Goal: Task Accomplishment & Management: Manage account settings

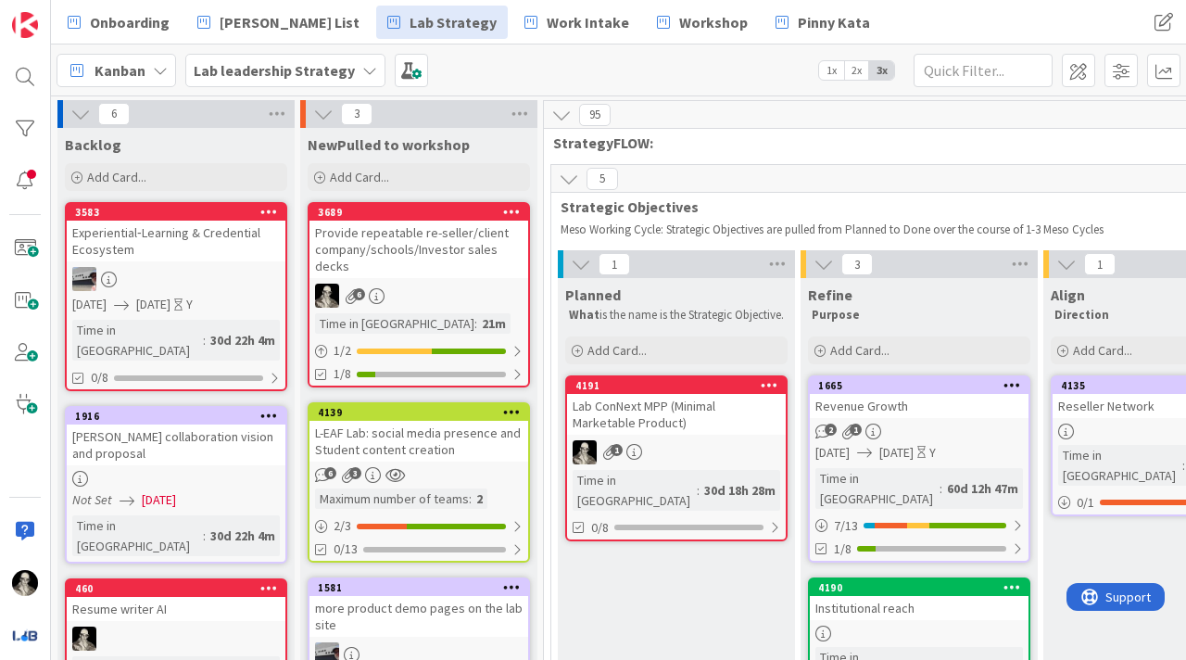
scroll to position [661, 2471]
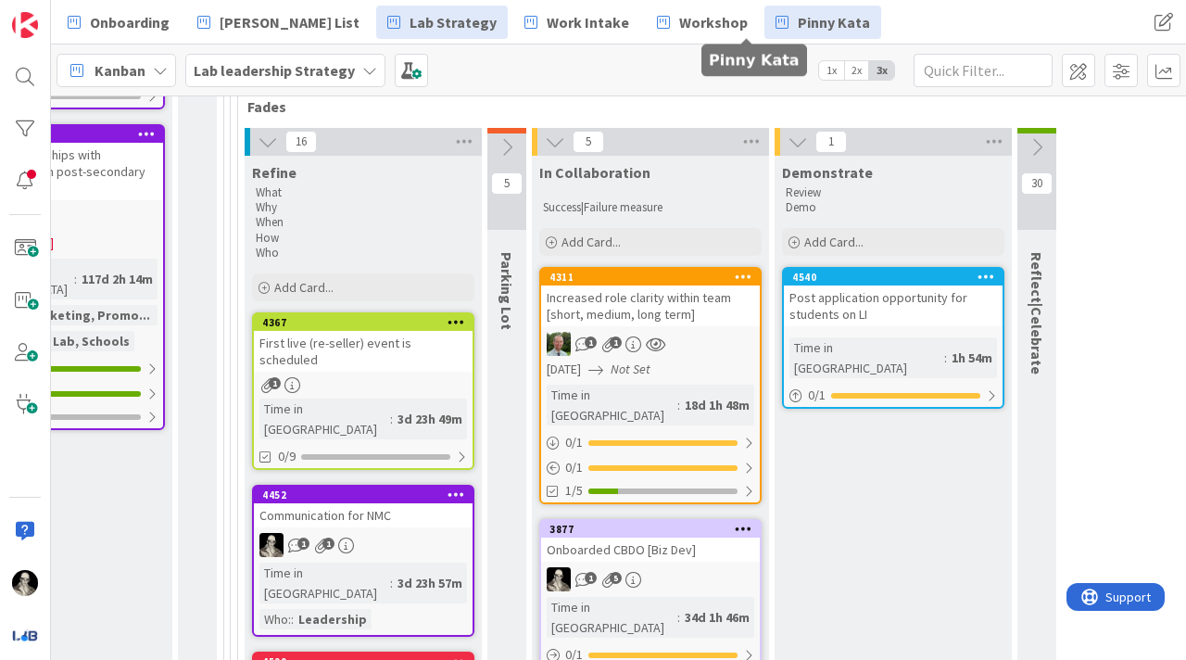
click at [798, 22] on span "Pinny Kata" at bounding box center [834, 22] width 72 height 22
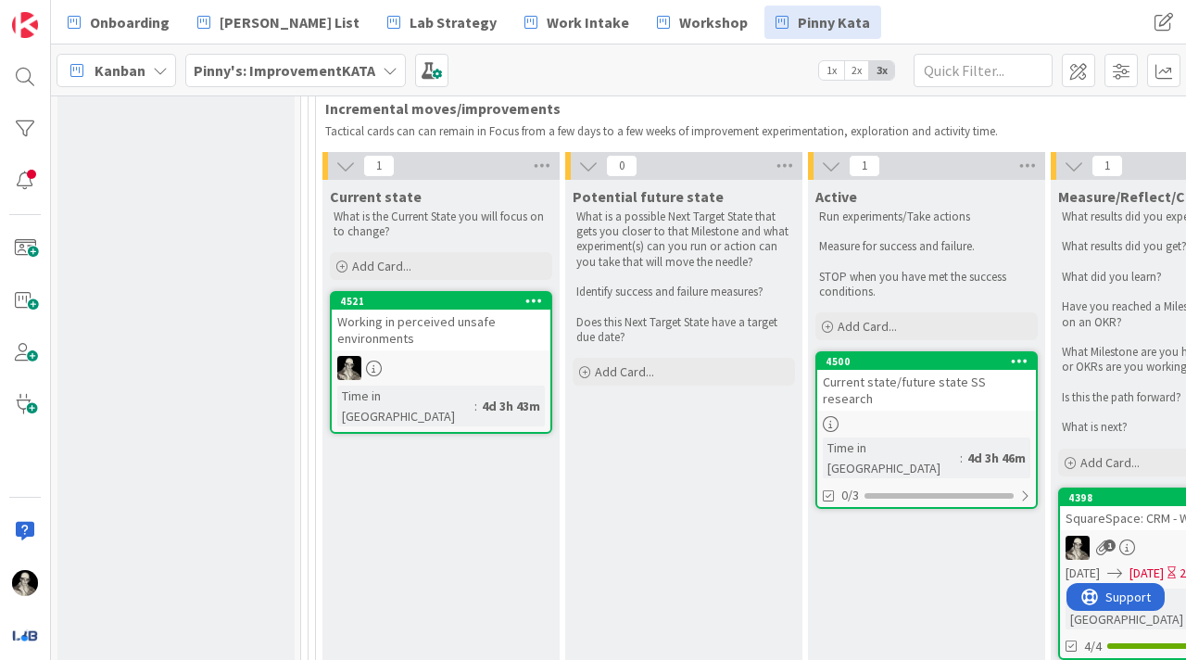
scroll to position [1089, 0]
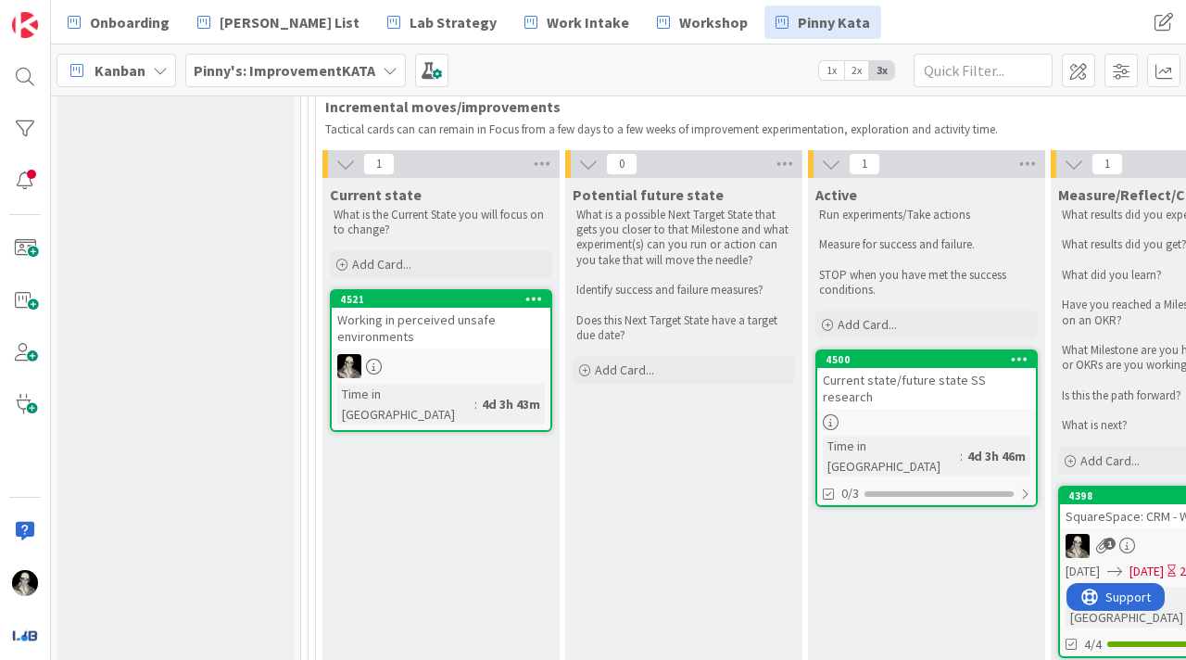
click at [466, 335] on div "Working in perceived unsafe environments" at bounding box center [441, 328] width 219 height 41
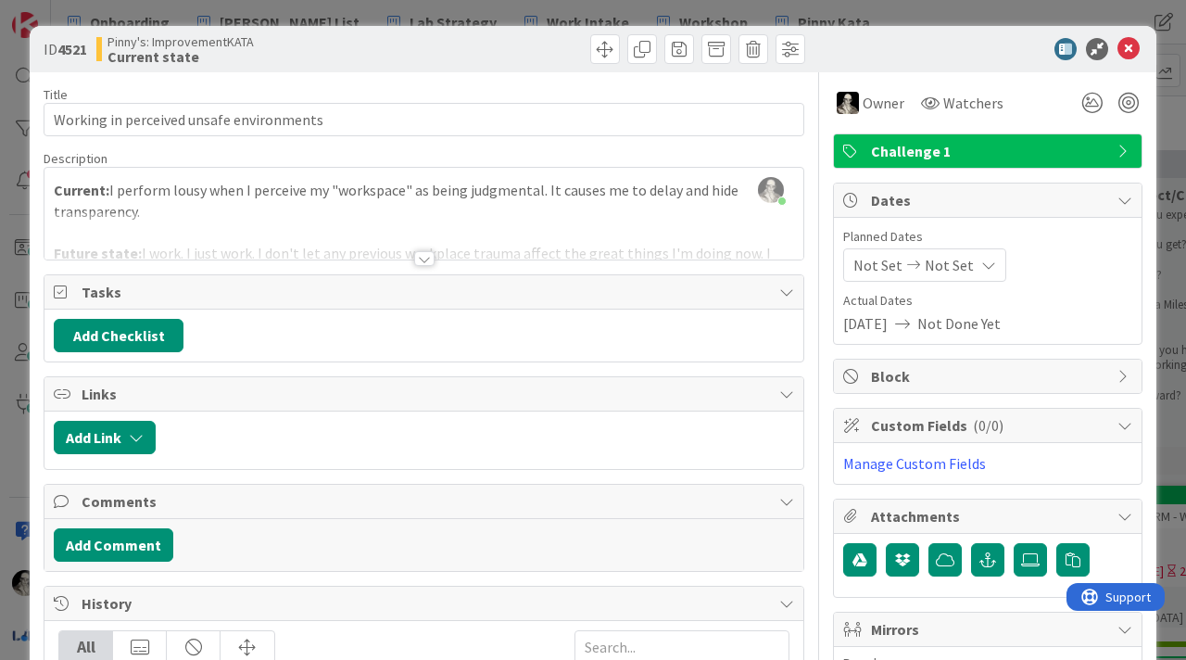
click at [425, 259] on div at bounding box center [424, 258] width 20 height 15
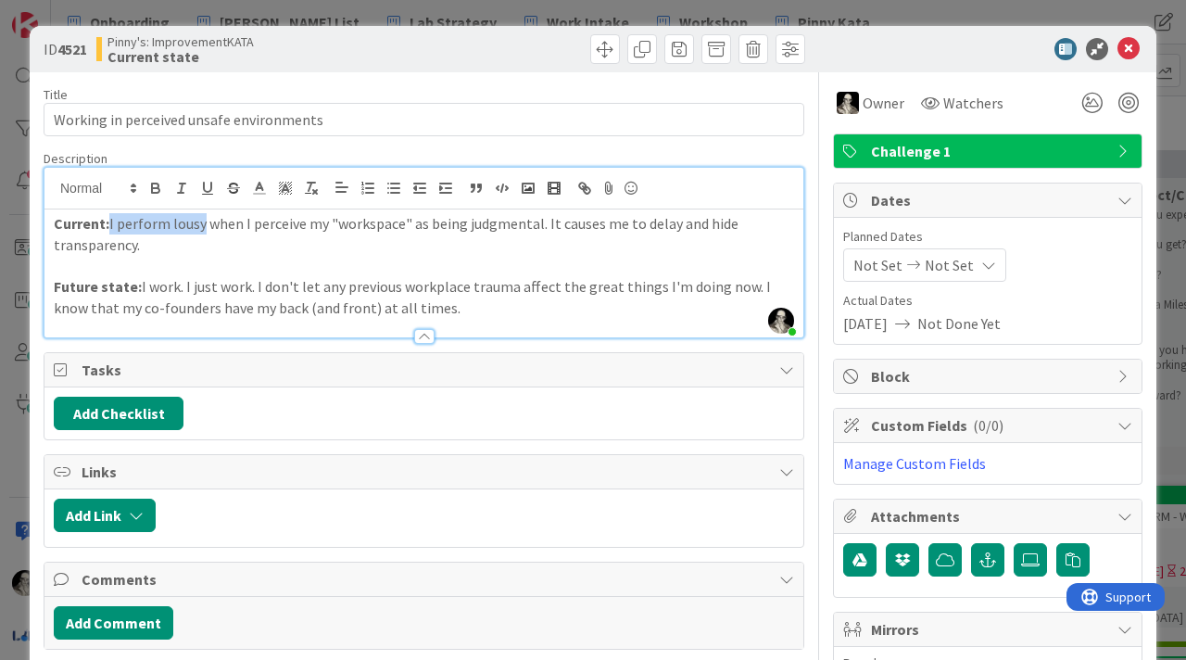
drag, startPoint x: 204, startPoint y: 230, endPoint x: 113, endPoint y: 222, distance: 91.1
click at [113, 221] on p "Current: I perform lousy when I perceive my "workspace" as being judgmental. It…" at bounding box center [424, 234] width 741 height 42
drag, startPoint x: 303, startPoint y: 227, endPoint x: 115, endPoint y: 220, distance: 188.3
click at [115, 220] on p "Current: My natural performance dips when I perceive my "workspace" as being ju…" at bounding box center [424, 234] width 741 height 42
click at [162, 181] on icon "button" at bounding box center [155, 188] width 17 height 17
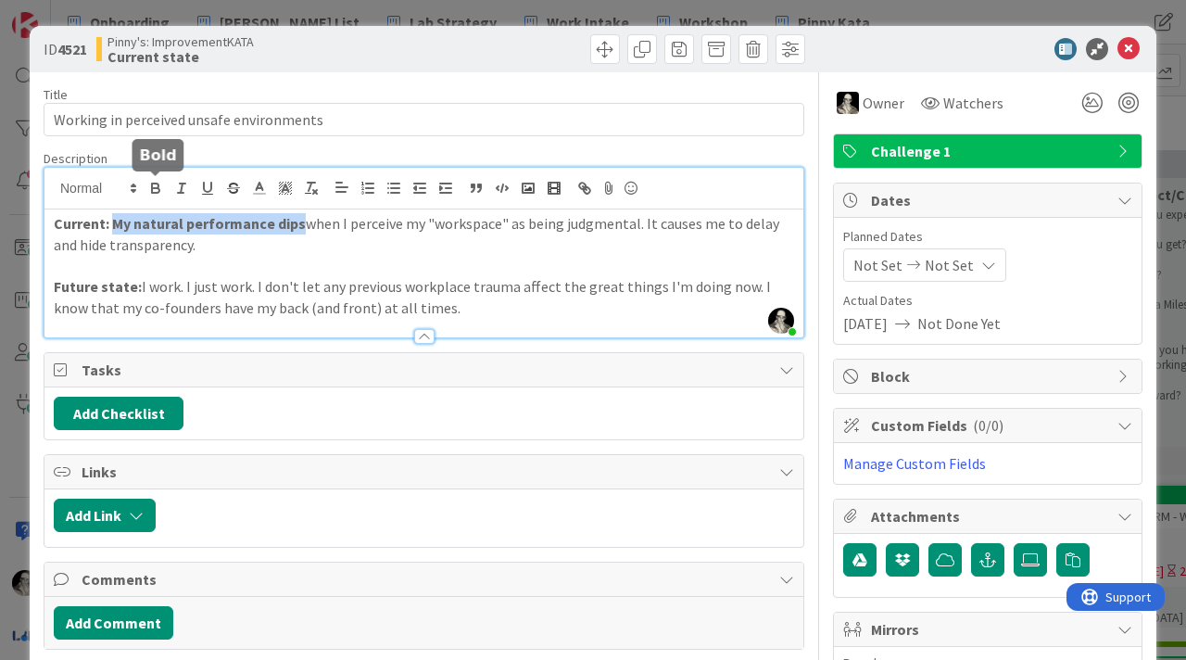
click at [162, 181] on icon "button" at bounding box center [155, 188] width 17 height 17
click at [212, 259] on p at bounding box center [424, 265] width 741 height 21
drag, startPoint x: 179, startPoint y: 224, endPoint x: 217, endPoint y: 183, distance: 56.4
click at [190, 206] on div "[PERSON_NAME] just joined Current: My natural performance dips when I perceive …" at bounding box center [423, 253] width 759 height 170
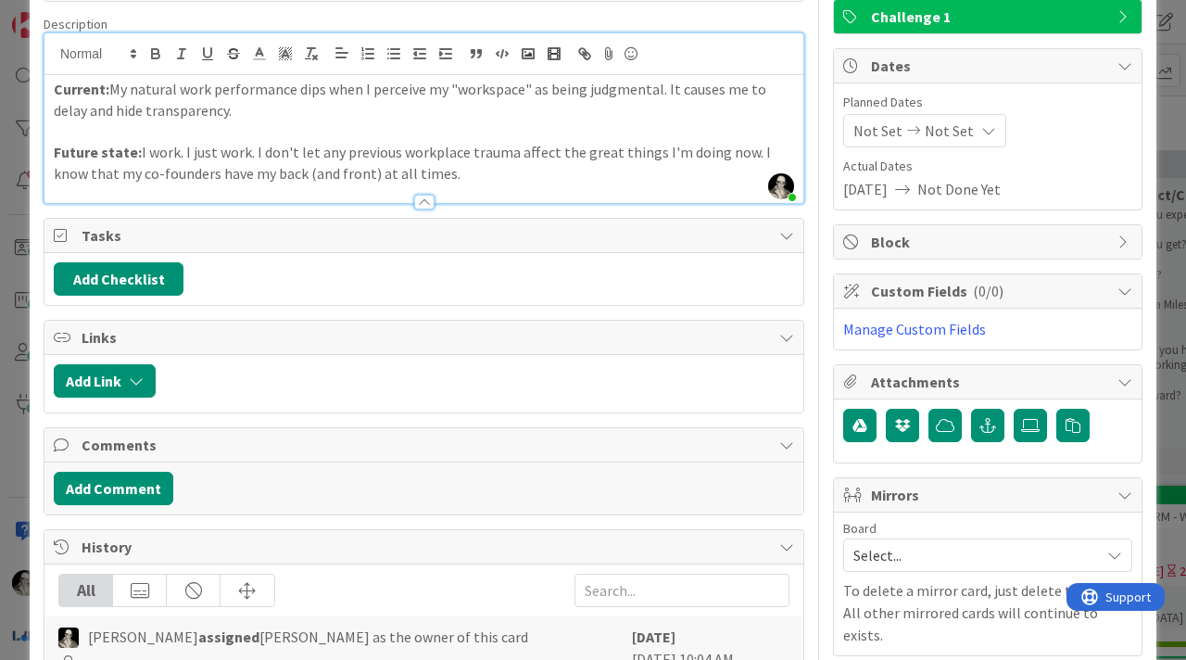
scroll to position [140, 0]
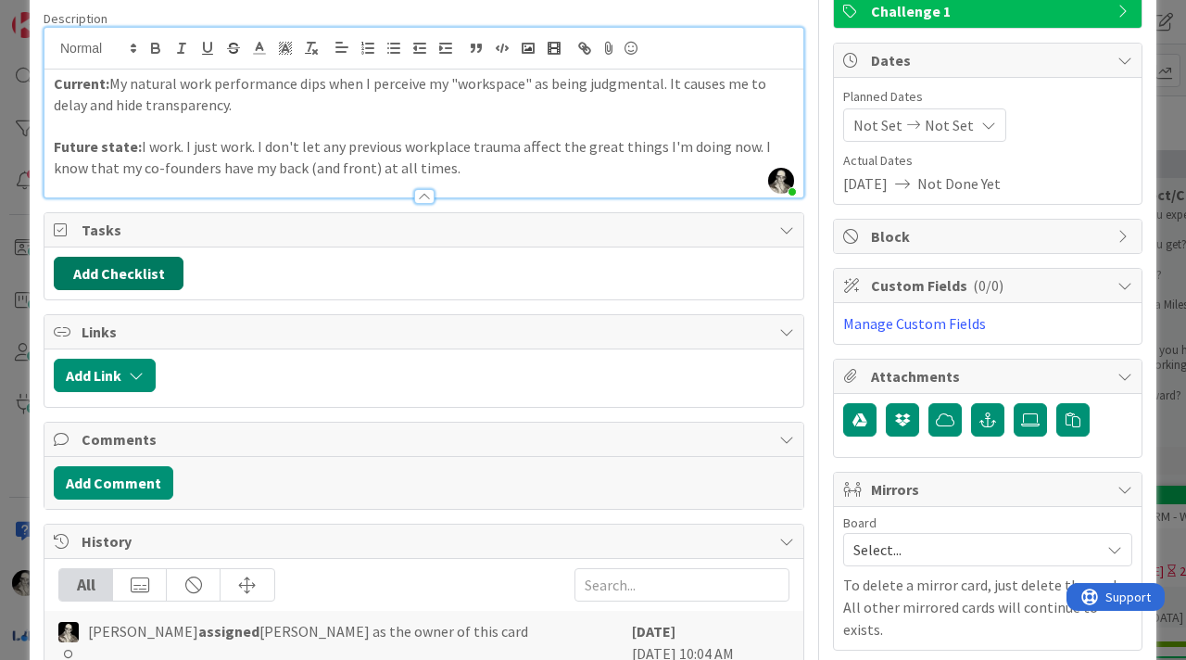
click at [152, 263] on button "Add Checklist" at bounding box center [119, 273] width 130 height 33
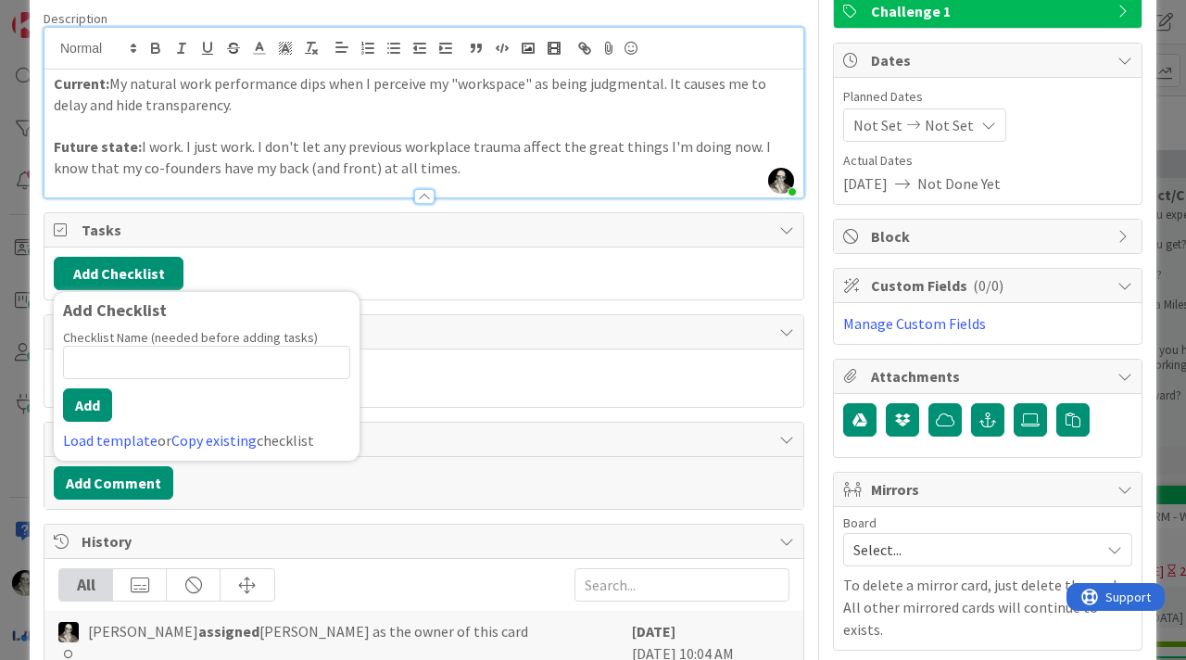
type input "O"
type input "Experiments"
click at [86, 399] on button "Add" at bounding box center [87, 404] width 49 height 33
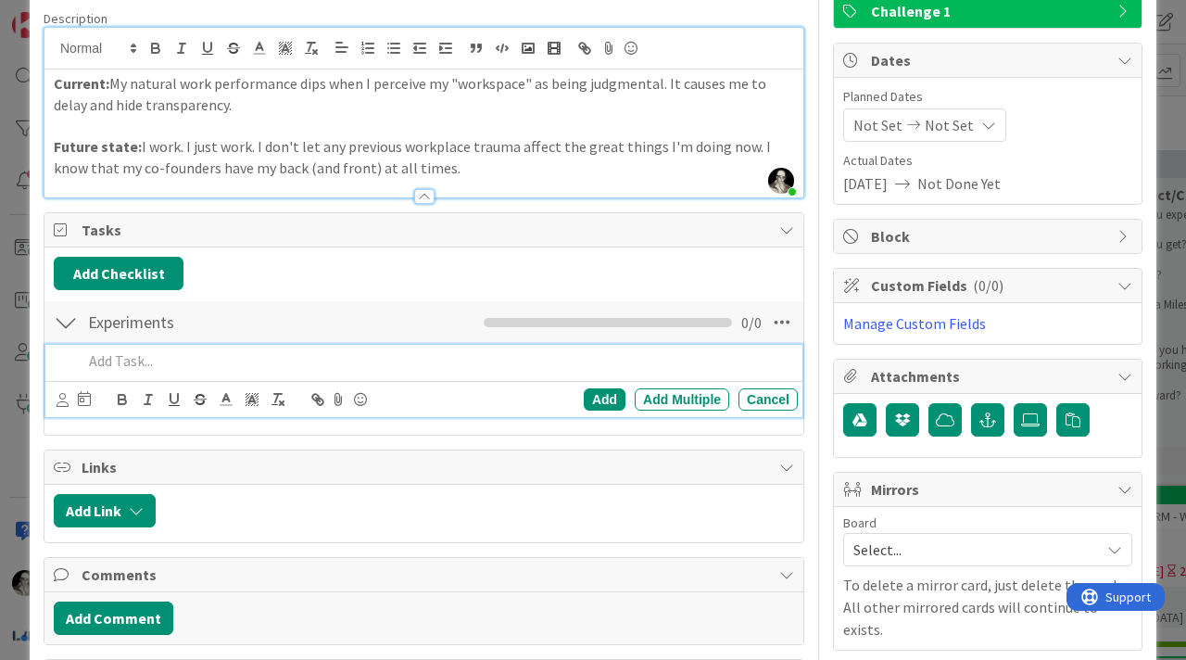
click at [97, 106] on p "Current: My natural work performance dips when I perceive my "workspace" as bei…" at bounding box center [424, 94] width 741 height 42
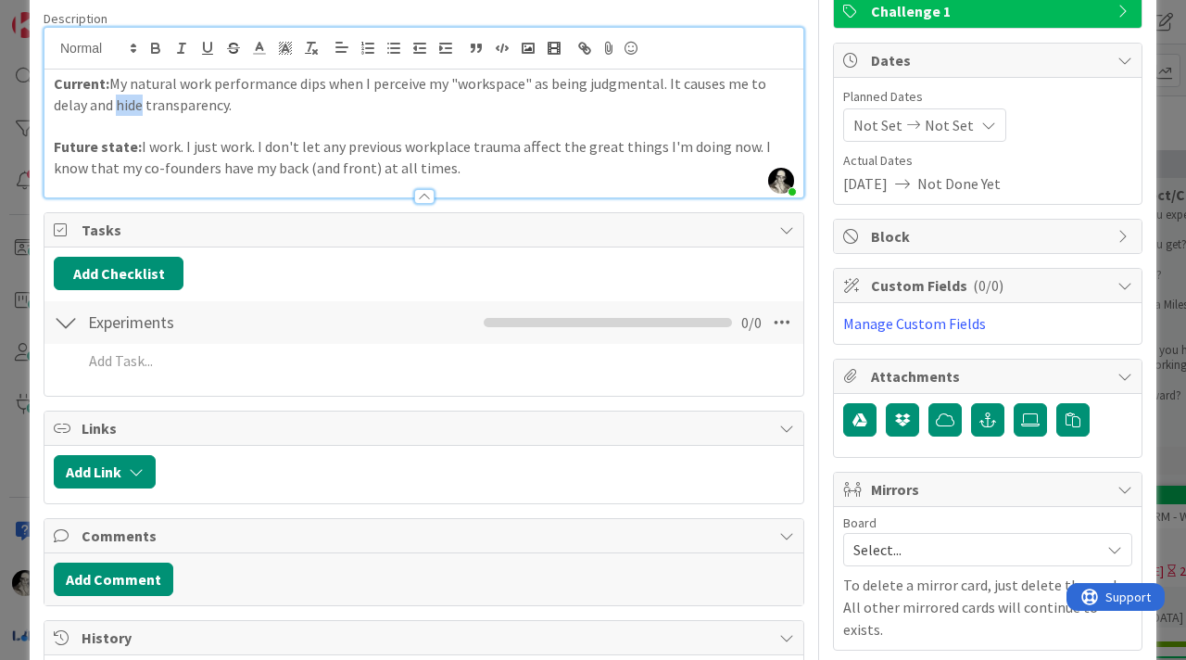
click at [97, 106] on p "Current: My natural work performance dips when I perceive my "workspace" as bei…" at bounding box center [424, 94] width 741 height 42
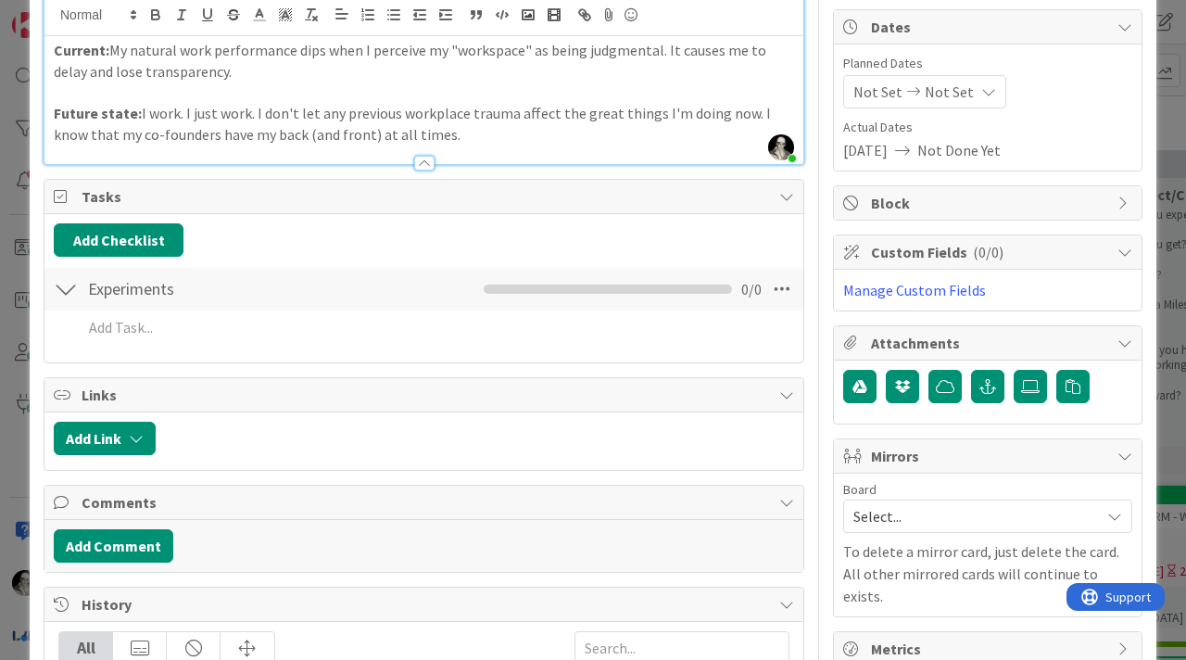
scroll to position [191, 0]
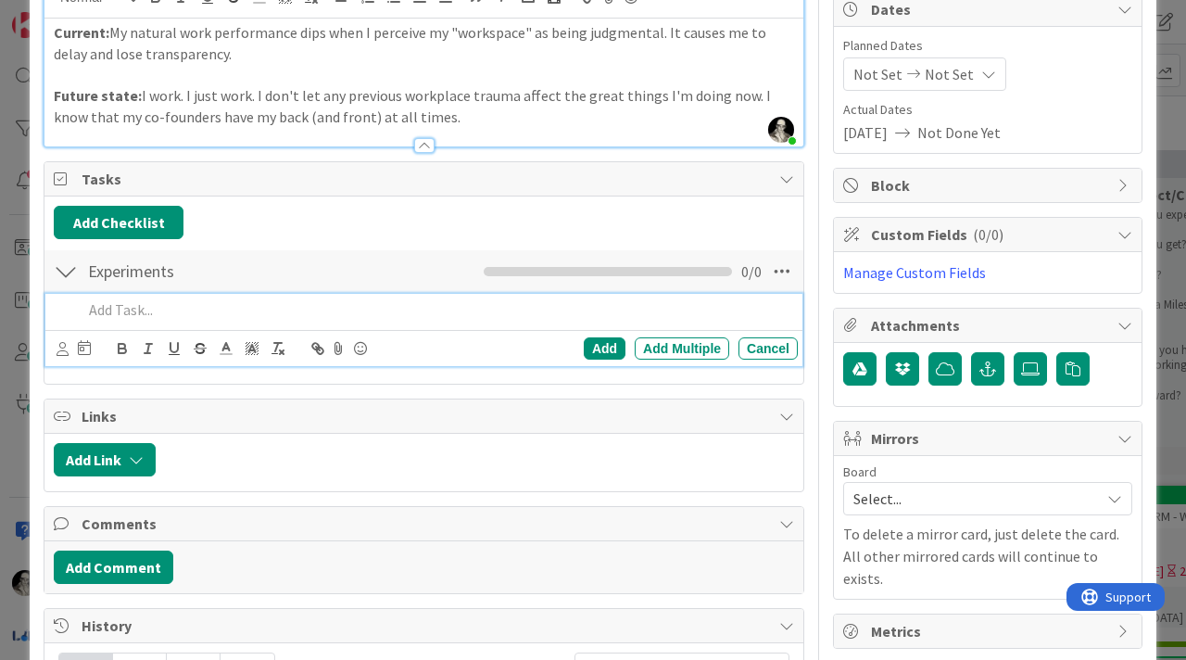
click at [150, 308] on p at bounding box center [436, 309] width 708 height 21
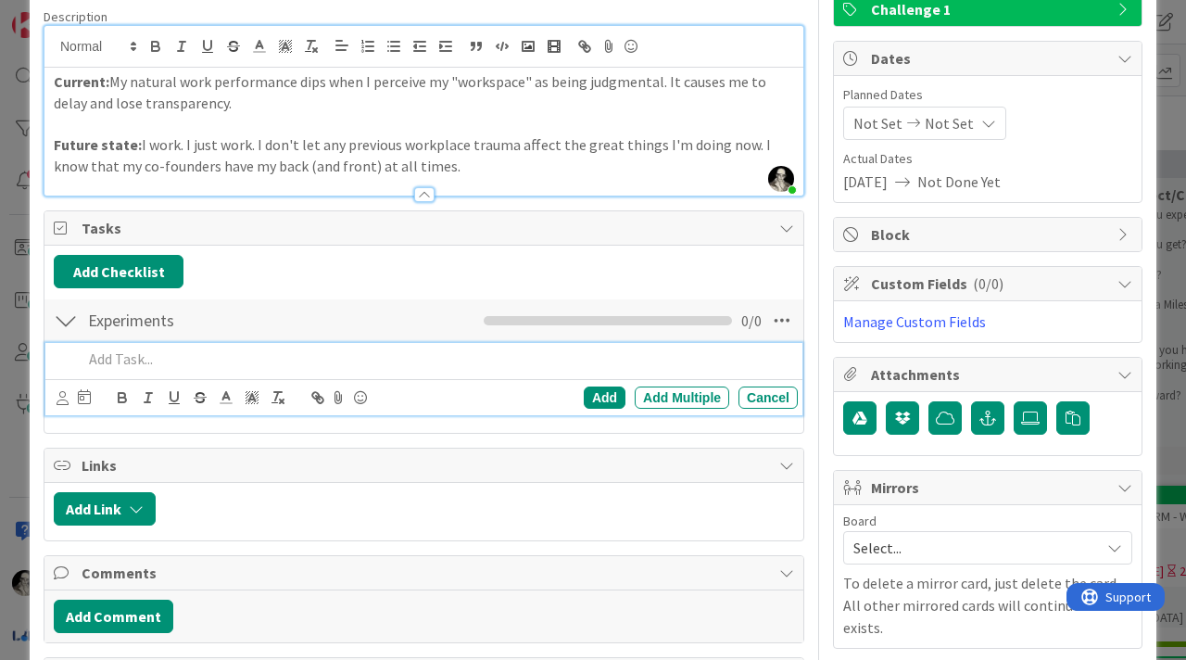
scroll to position [138, 0]
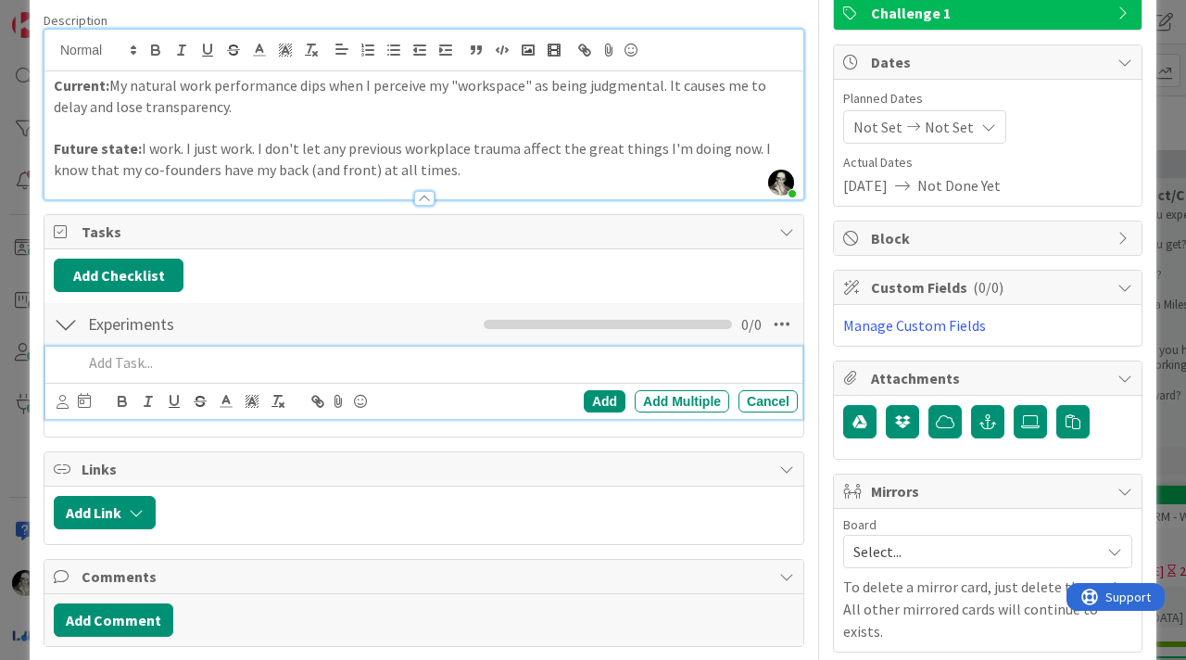
click at [612, 88] on p "Current: My natural work performance dips when I perceive my "workspace" as bei…" at bounding box center [424, 96] width 741 height 42
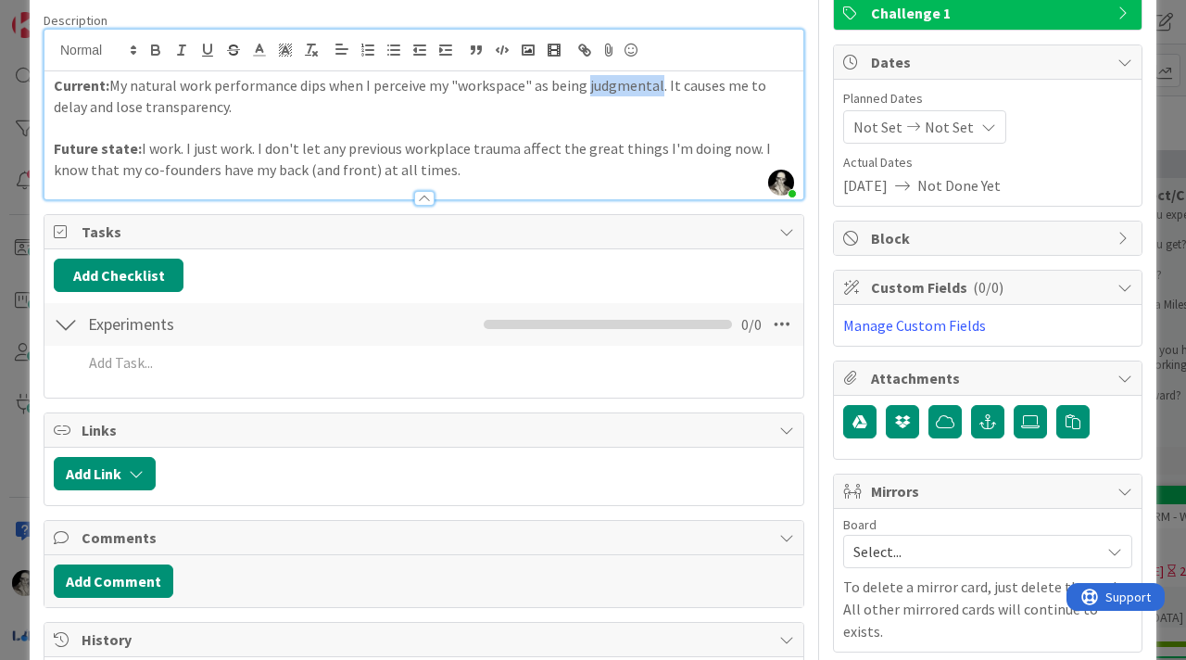
click at [612, 88] on p "Current: My natural work performance dips when I perceive my "workspace" as bei…" at bounding box center [424, 96] width 741 height 42
click at [313, 107] on p "Current: My natural work performance dips when I perceive my "workspace" as bei…" at bounding box center [424, 96] width 741 height 42
drag, startPoint x: 678, startPoint y: 93, endPoint x: 684, endPoint y: 15, distance: 78.1
click at [678, 89] on p "Current: My natural work performance dips when I perceive my "workspace" as bei…" at bounding box center [424, 96] width 741 height 42
click at [672, 85] on p "Current: My natural work performance dips when I perceive my "workspace" as bei…" at bounding box center [424, 96] width 741 height 42
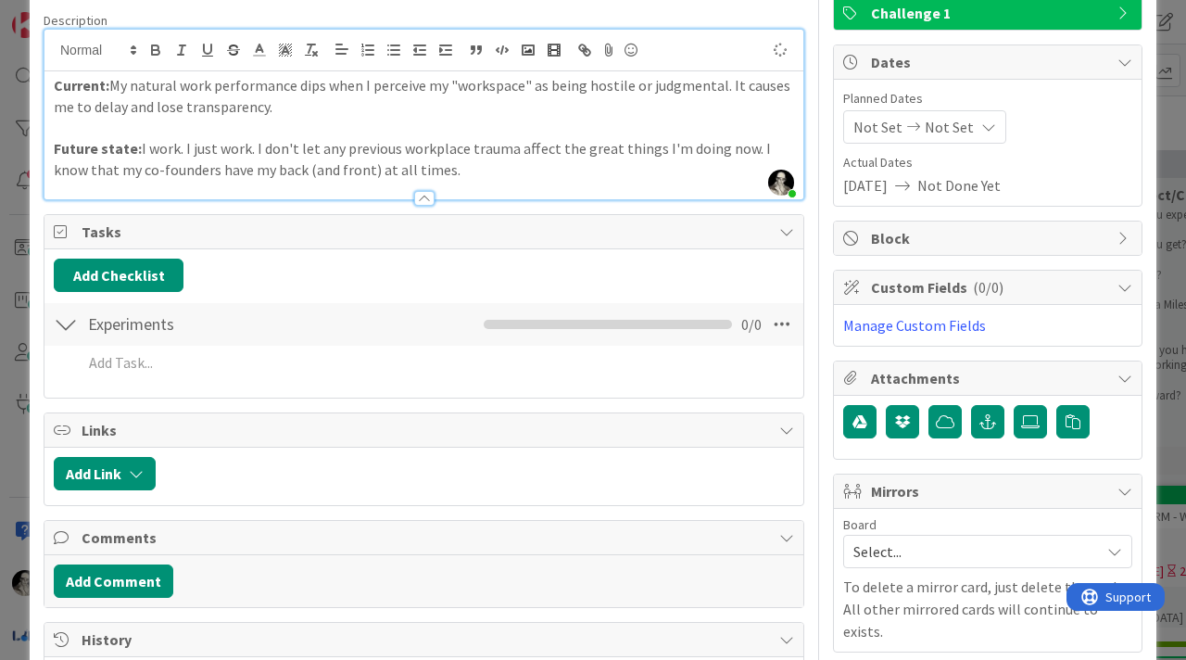
click at [716, 109] on p "Current: My natural work performance dips when I perceive my "workspace" as bei…" at bounding box center [424, 96] width 741 height 42
click at [720, 89] on p "Current: My natural work performance dips when I perceive my "workspace" as bei…" at bounding box center [424, 96] width 741 height 42
click at [611, 144] on p "Future state: I work. I just work. I don't let any previous workplace trauma af…" at bounding box center [424, 159] width 741 height 42
drag, startPoint x: 554, startPoint y: 148, endPoint x: 736, endPoint y: 152, distance: 181.7
click at [736, 152] on p "Future state: I work. I just work. I don't let any previous workplace trauma af…" at bounding box center [424, 159] width 741 height 42
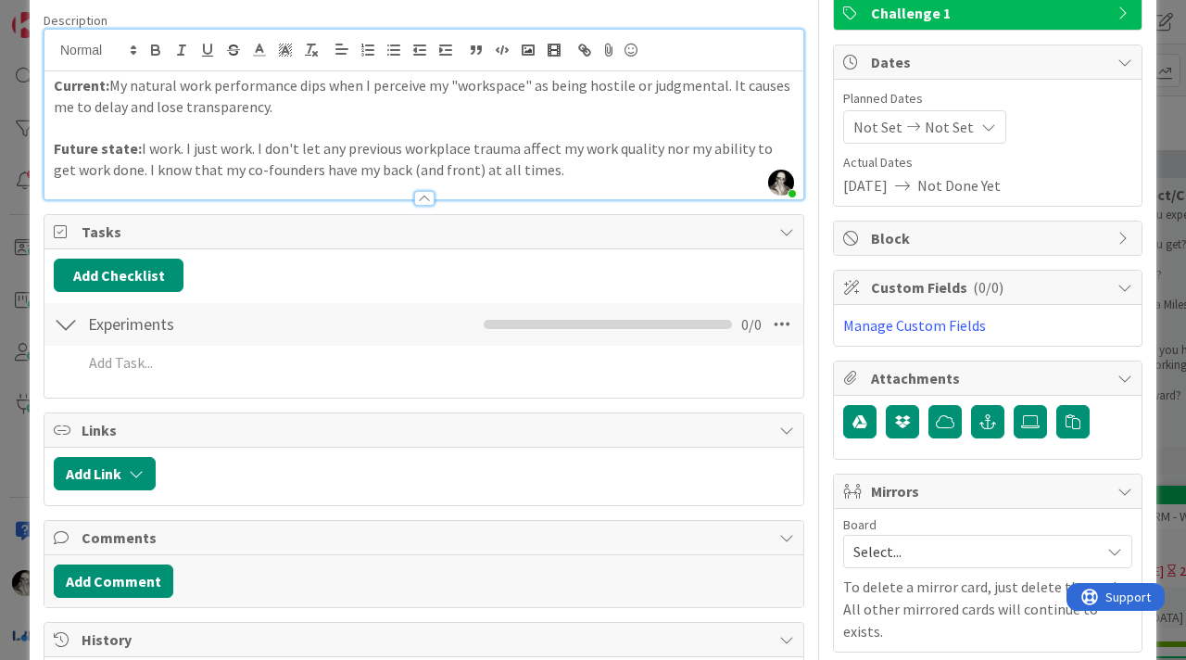
drag, startPoint x: 721, startPoint y: 84, endPoint x: 721, endPoint y: 31, distance: 53.8
click at [721, 77] on p "Current: My natural work performance dips when I perceive my "workspace" as bei…" at bounding box center [424, 96] width 741 height 42
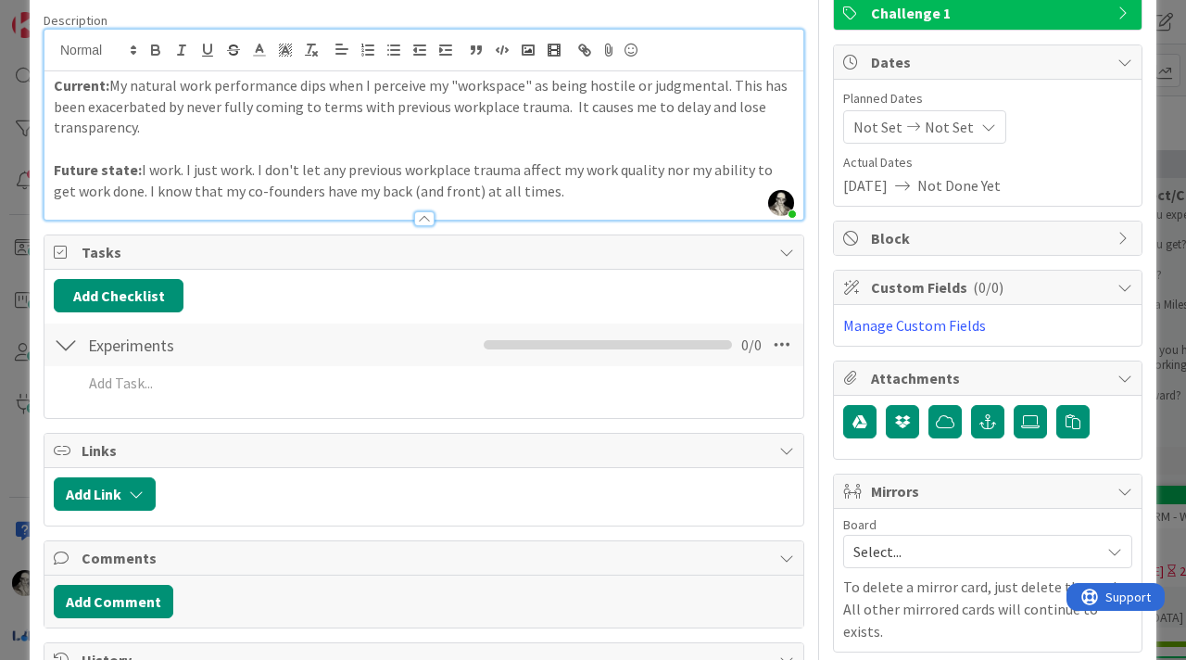
click at [303, 86] on p "Current: My natural work performance dips when I perceive my "workspace" as bei…" at bounding box center [424, 106] width 741 height 63
drag, startPoint x: 352, startPoint y: 129, endPoint x: 48, endPoint y: 129, distance: 304.0
click at [48, 129] on div "Current: My natural work performance slows down and tends to lack transparency …" at bounding box center [423, 145] width 759 height 148
drag, startPoint x: 452, startPoint y: 88, endPoint x: 455, endPoint y: 33, distance: 54.8
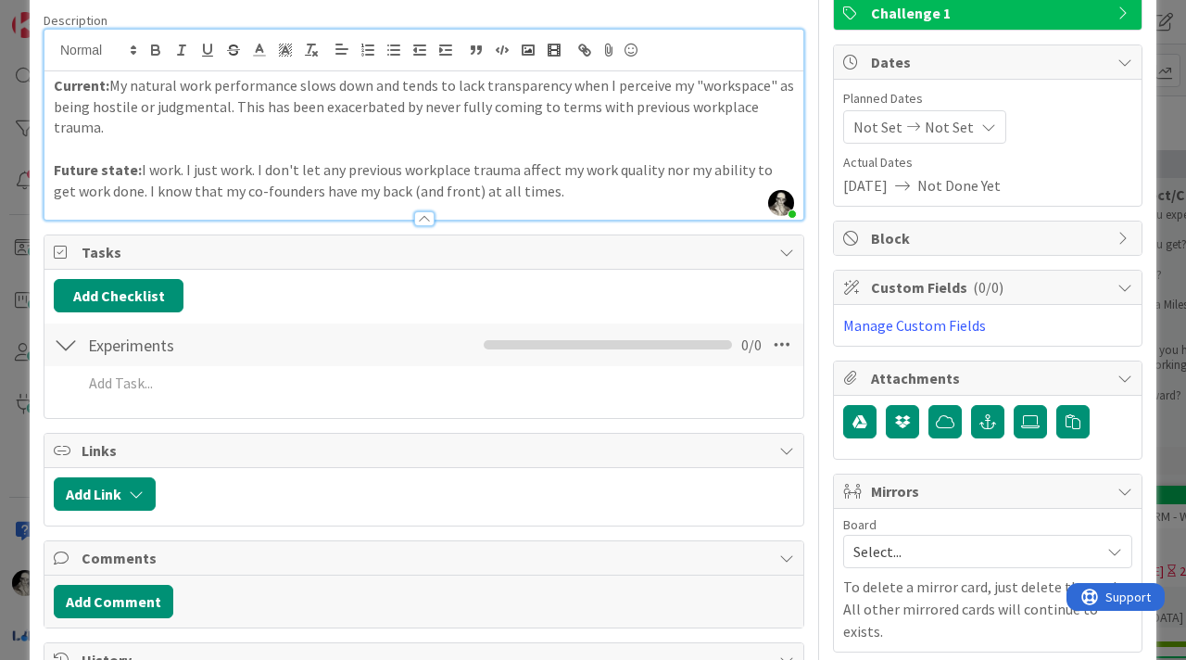
click at [452, 83] on p "Current: My natural work performance slows down and tends to lack transparency …" at bounding box center [424, 106] width 741 height 63
click at [197, 129] on p "Current: My natural work performance slows down and tends to show a lack of tra…" at bounding box center [424, 106] width 741 height 63
click at [253, 129] on p "Current: My natural work performance slows down and tends to show a lack of tra…" at bounding box center [424, 106] width 741 height 63
click at [271, 129] on p "Current: My natural work performance slows down and tends to show a lack of tra…" at bounding box center [424, 106] width 741 height 63
click at [252, 131] on p "Current: My natural work performance slows down and tends to show a lack of tra…" at bounding box center [424, 106] width 741 height 63
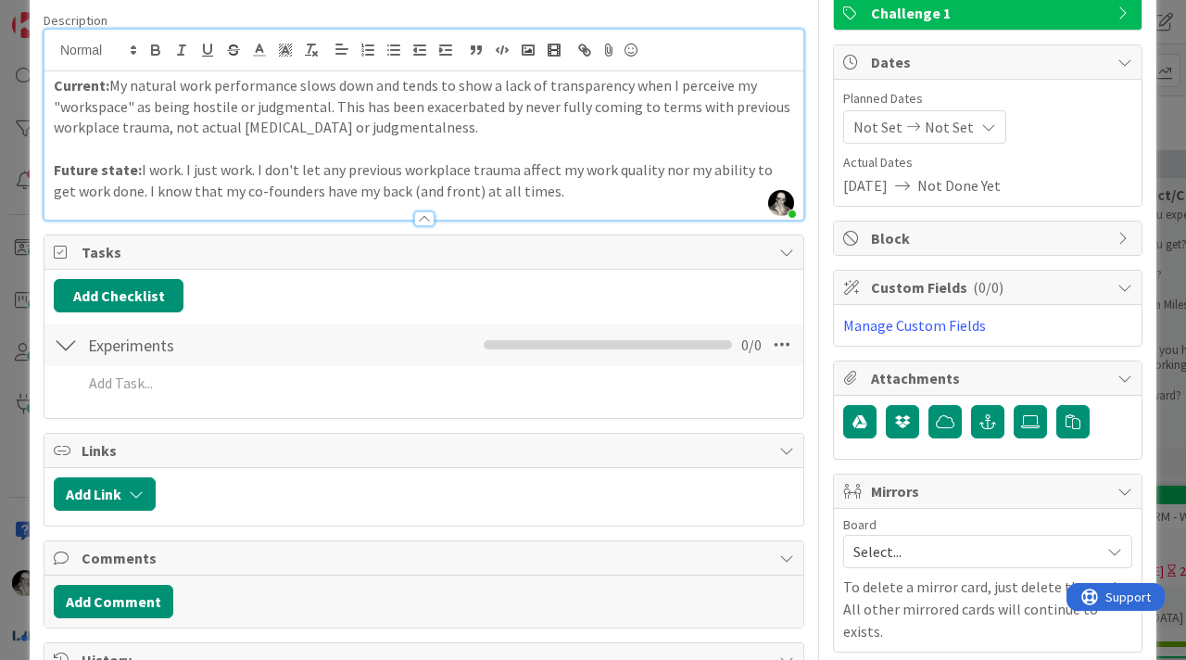
click at [428, 129] on p "Current: My natural work performance slows down and tends to show a lack of tra…" at bounding box center [424, 106] width 741 height 63
click at [344, 157] on p at bounding box center [424, 148] width 741 height 21
click at [335, 130] on p "Current: My natural work performance slows down and tends to show a lack of tra…" at bounding box center [424, 106] width 741 height 63
click at [351, 160] on p "Future state: I work. I just work. I don't let any previous workplace trauma af…" at bounding box center [424, 180] width 741 height 42
click at [491, 137] on p "Current: My natural work performance slows down and tends to show a lack of tra…" at bounding box center [424, 106] width 741 height 63
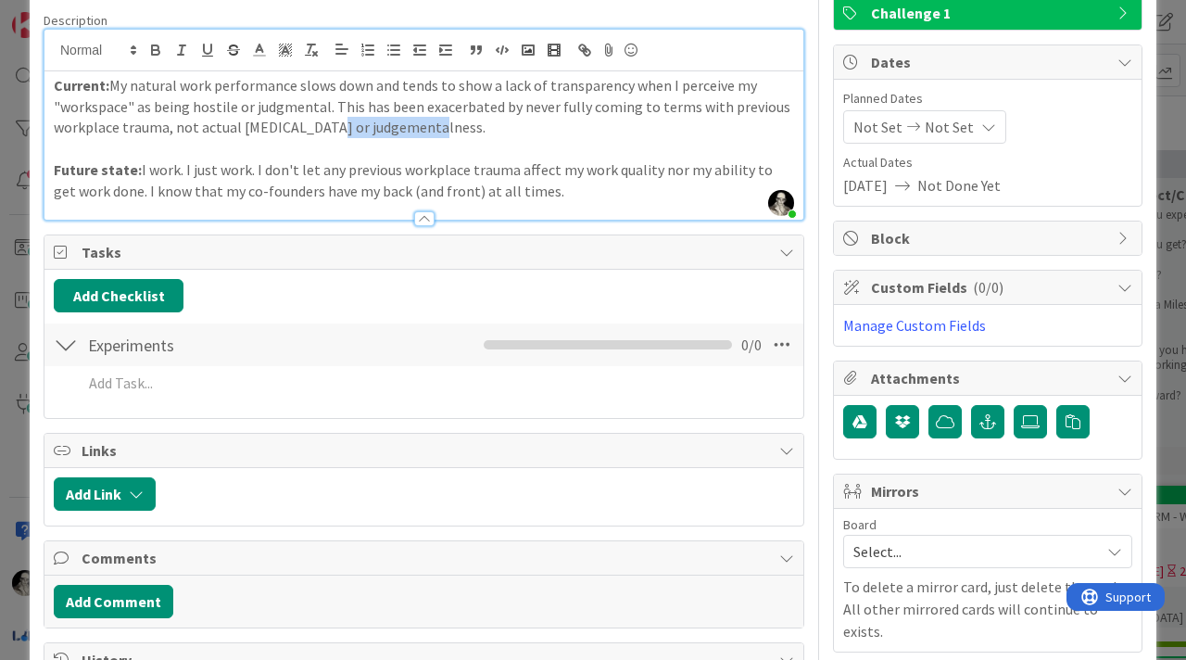
drag, startPoint x: 343, startPoint y: 131, endPoint x: 352, endPoint y: 77, distance: 54.6
click at [343, 130] on p "Current: My natural work performance slows down and tends to show a lack of tra…" at bounding box center [424, 106] width 741 height 63
click at [346, 126] on p "Current: My natural work performance slows down and tends to show a lack of tra…" at bounding box center [424, 106] width 741 height 63
click at [423, 134] on p "Current: My natural work performance slows down and tends to show a lack of tra…" at bounding box center [424, 106] width 741 height 63
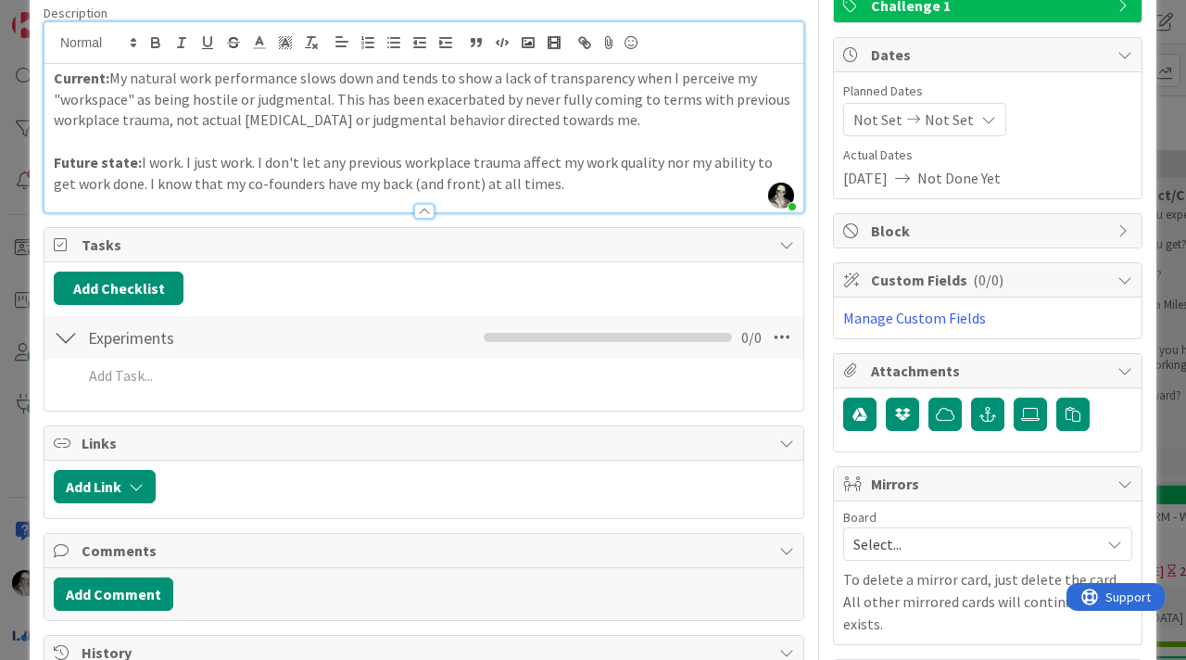
scroll to position [143, 0]
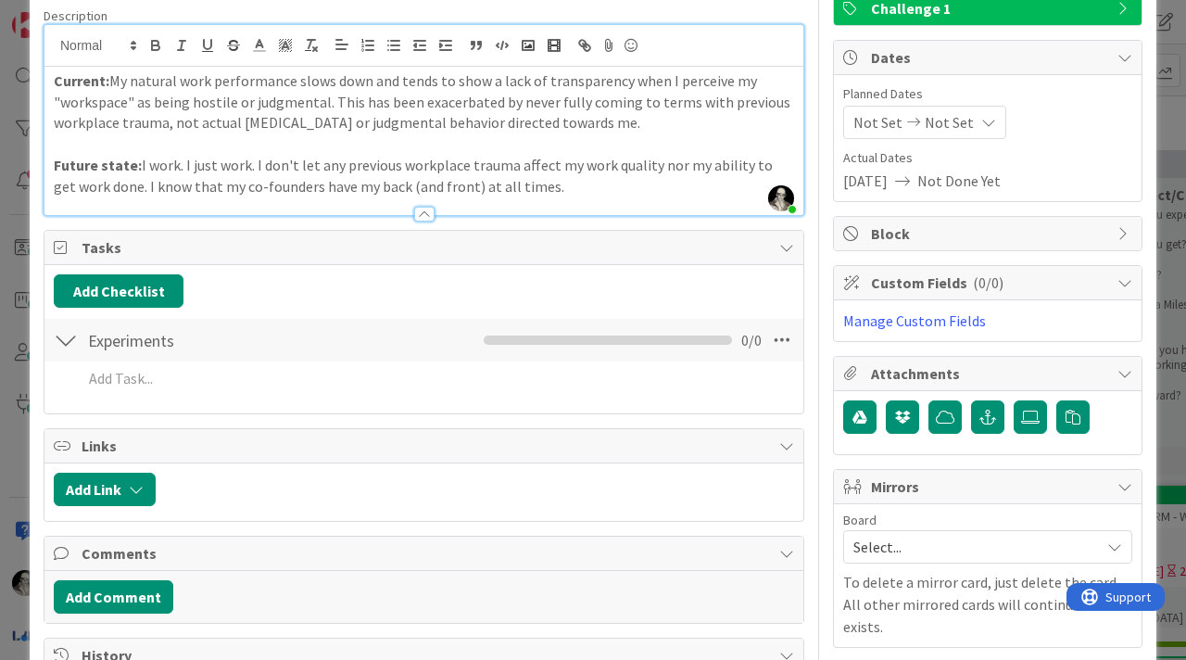
drag, startPoint x: 549, startPoint y: 188, endPoint x: 15, endPoint y: 84, distance: 543.9
click at [15, 82] on div "ID 4521 Pinny's: ImprovementKATA Current state Title 40 / 128 Working in percei…" at bounding box center [593, 330] width 1186 height 660
copy div "Current: My natural work performance slows down and tends to show a lack of tra…"
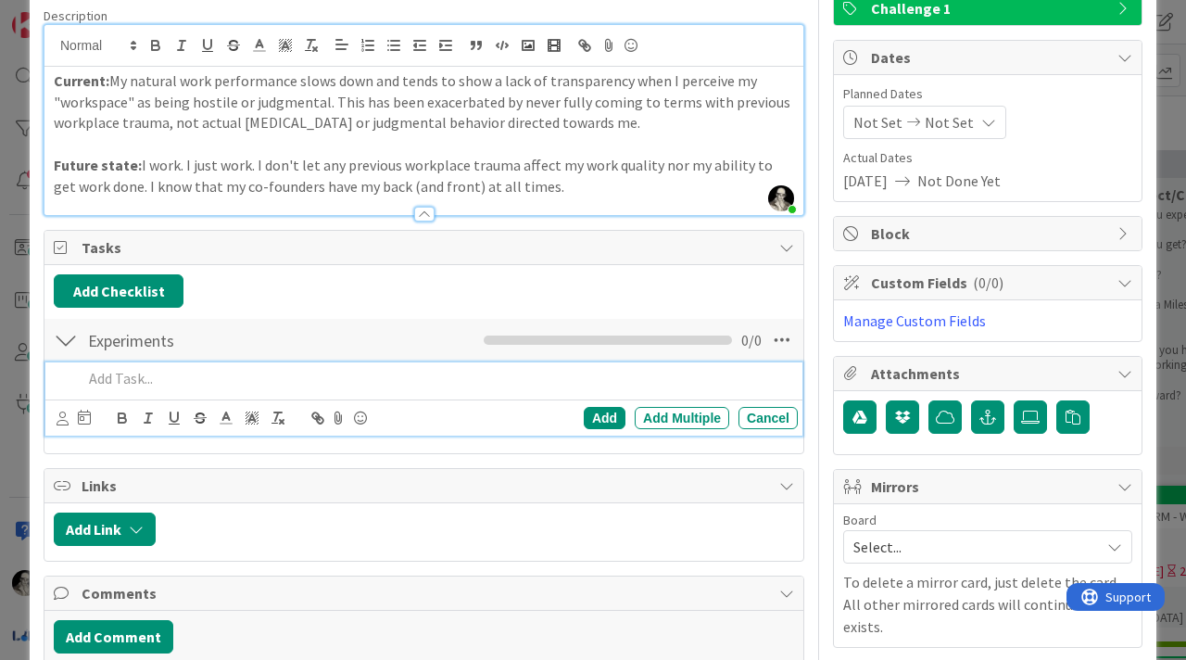
click at [160, 376] on p at bounding box center [436, 378] width 708 height 21
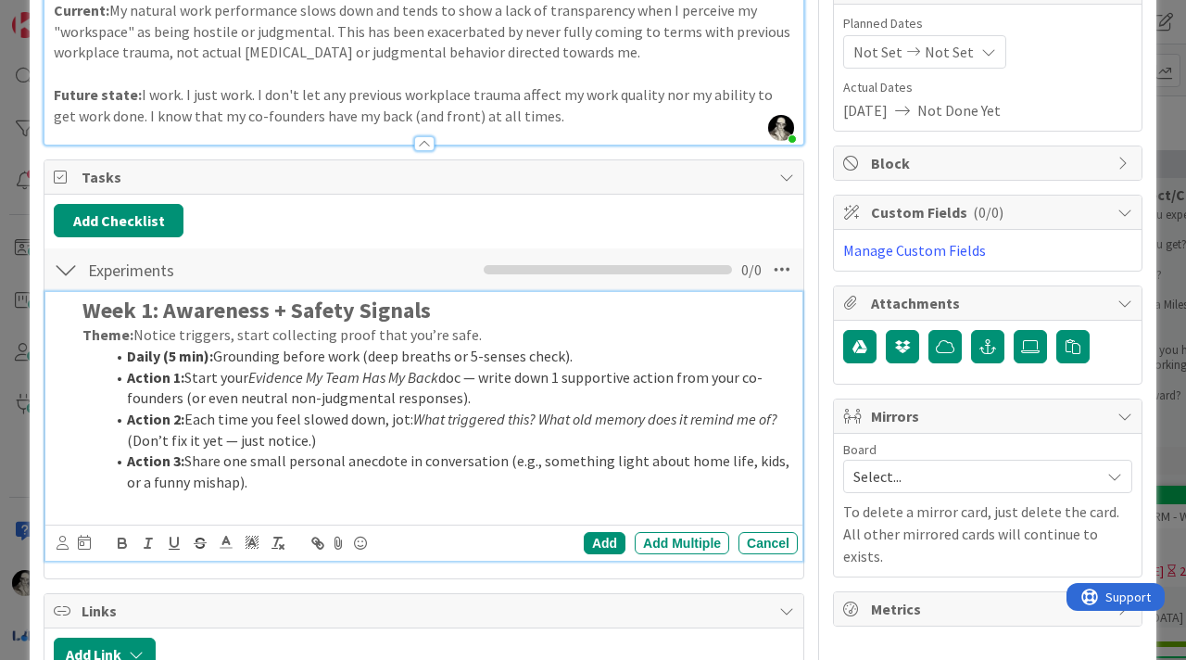
scroll to position [218, 0]
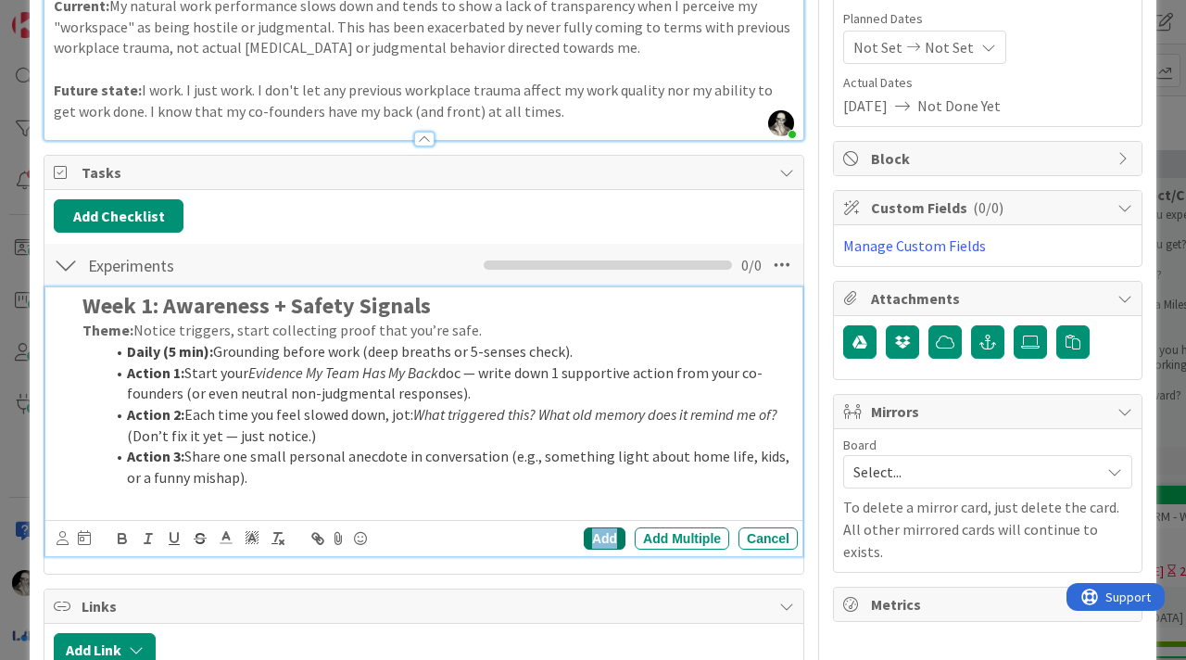
click at [594, 536] on div "Add" at bounding box center [605, 538] width 42 height 22
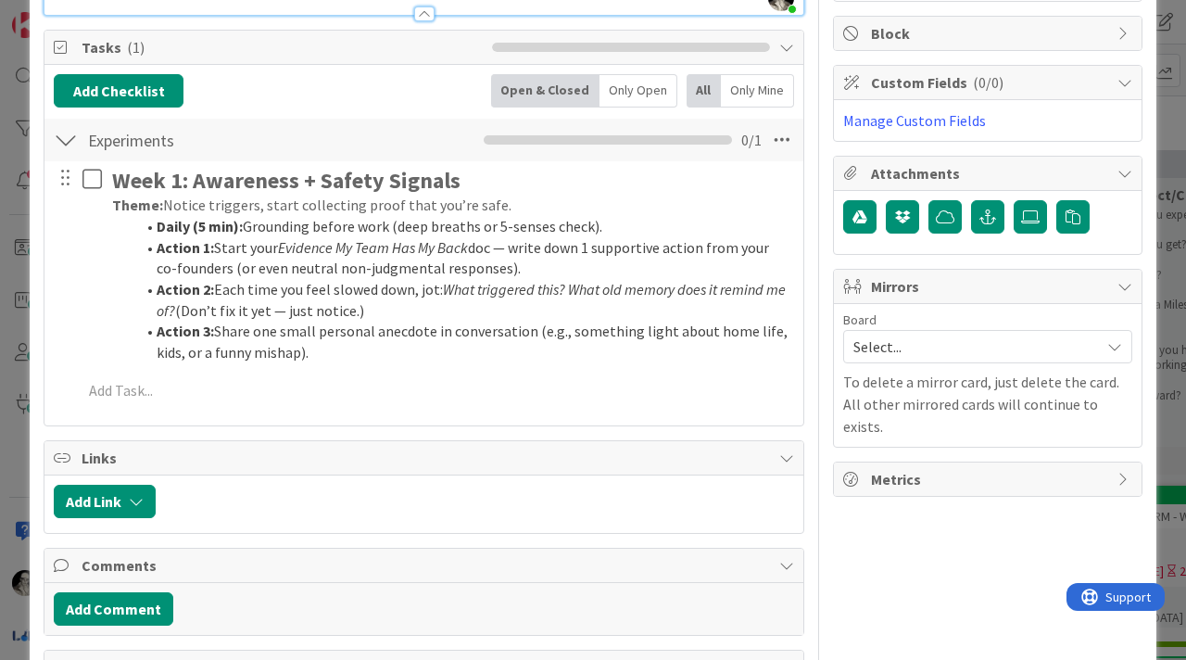
scroll to position [344, 0]
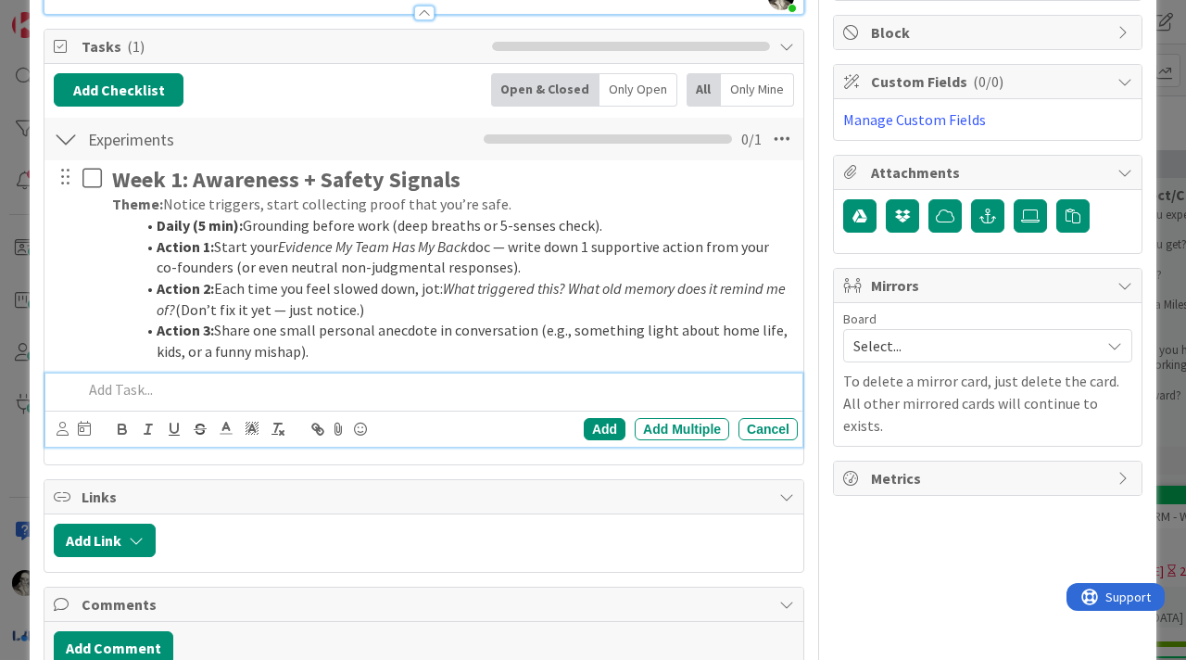
click at [148, 395] on p at bounding box center [436, 389] width 708 height 21
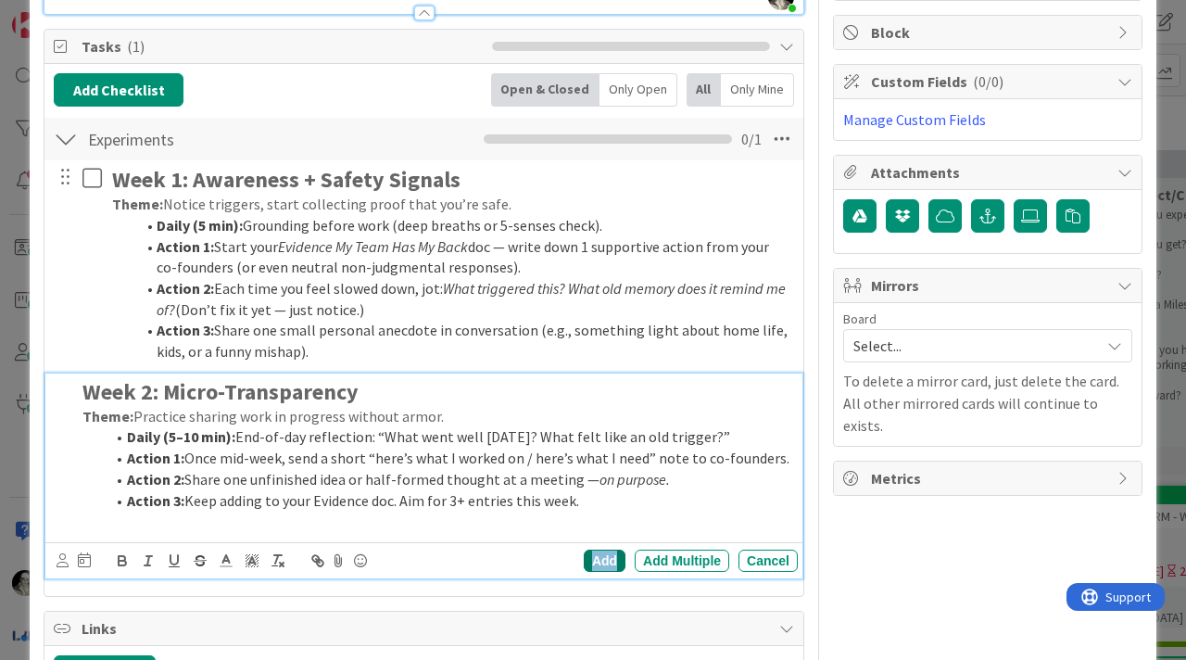
click at [602, 555] on div "Add" at bounding box center [605, 561] width 42 height 22
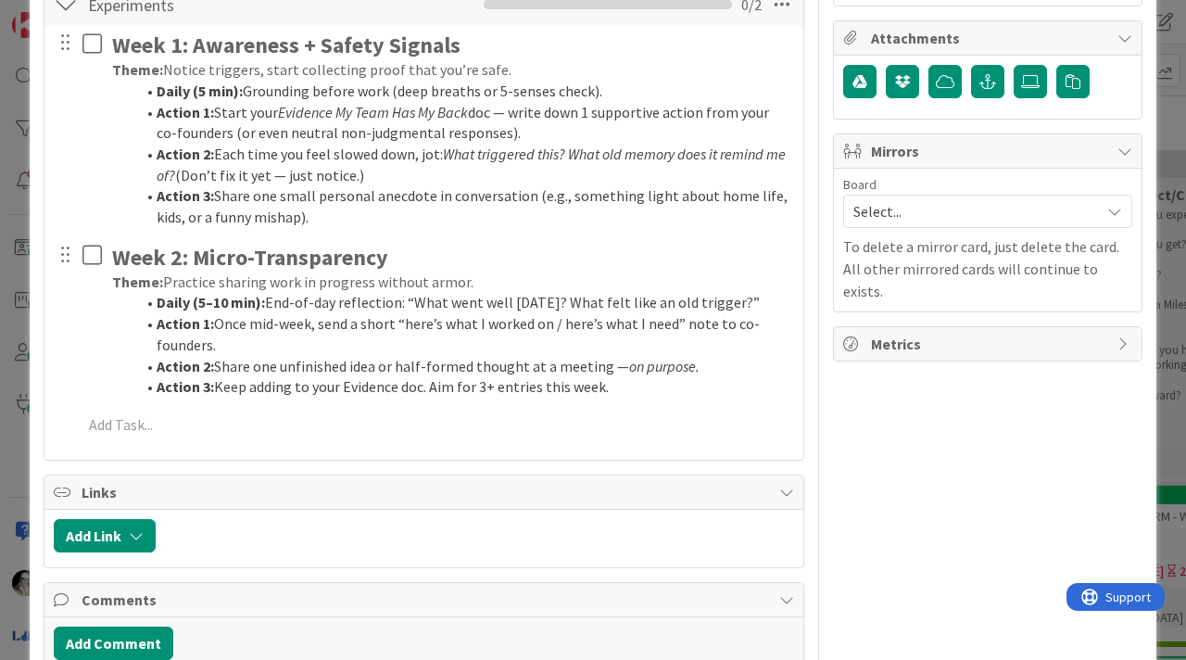
scroll to position [504, 0]
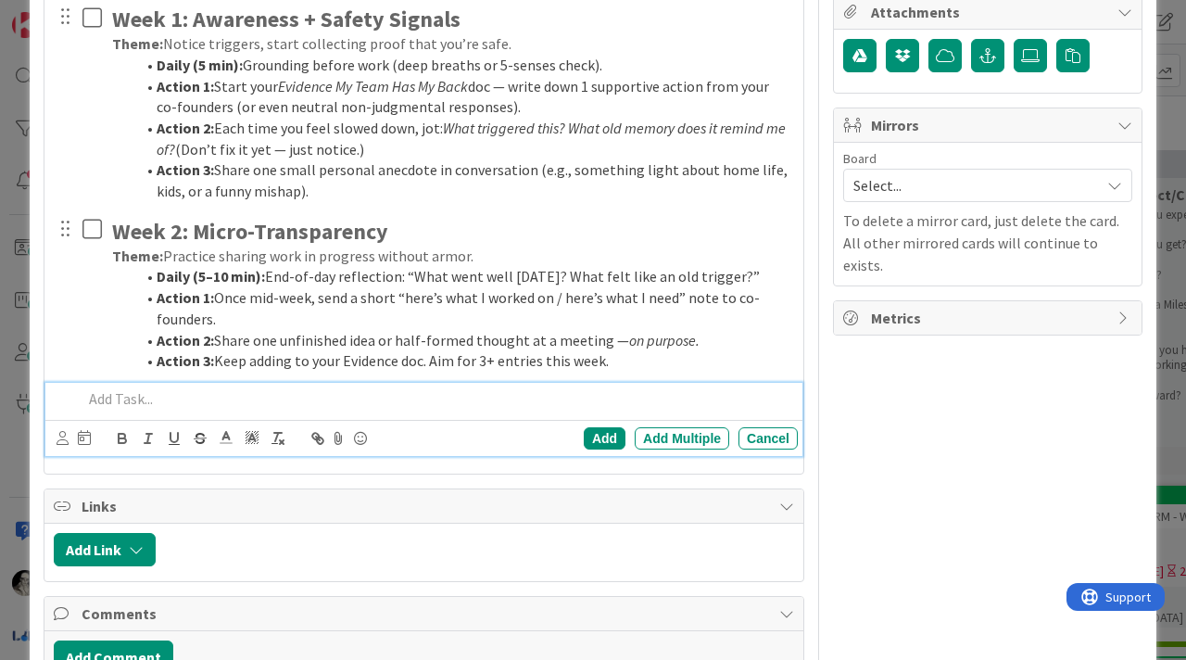
click at [163, 404] on p at bounding box center [436, 398] width 708 height 21
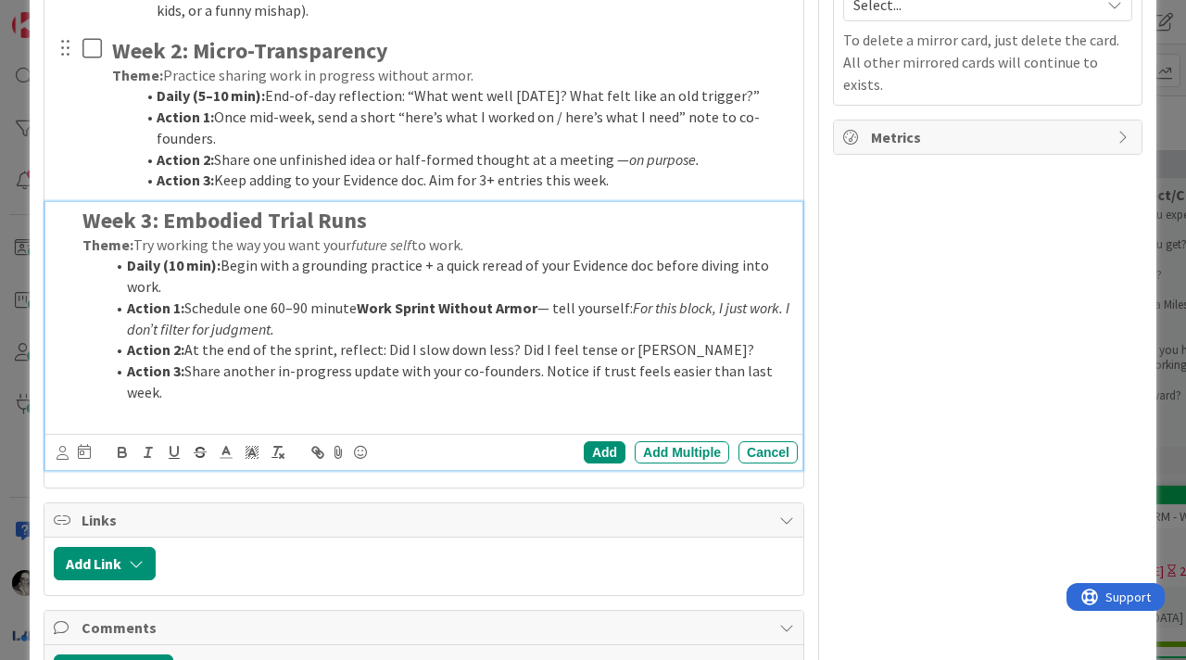
scroll to position [687, 0]
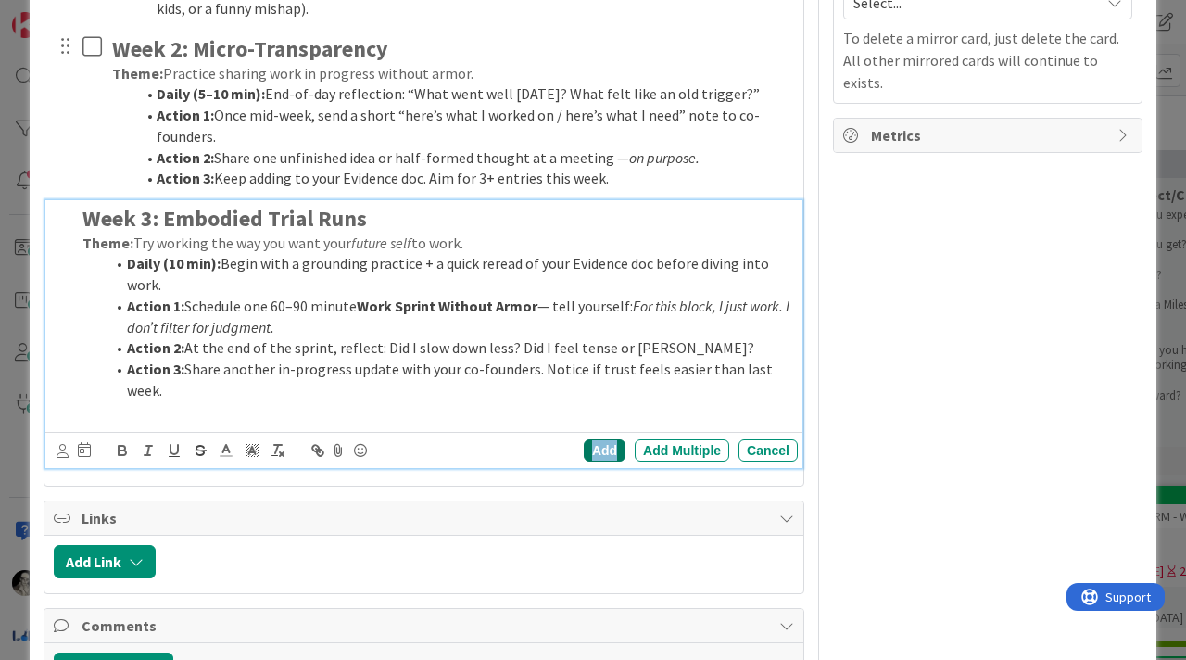
click at [605, 446] on div "Add" at bounding box center [605, 450] width 42 height 22
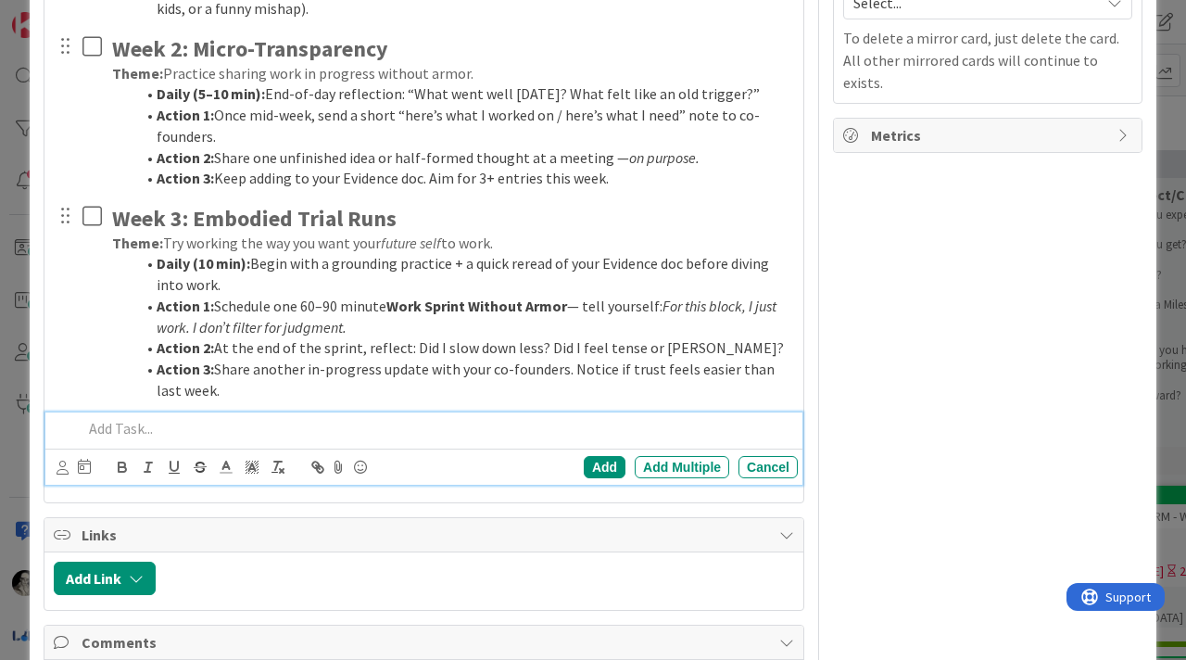
click at [157, 428] on p at bounding box center [436, 428] width 708 height 21
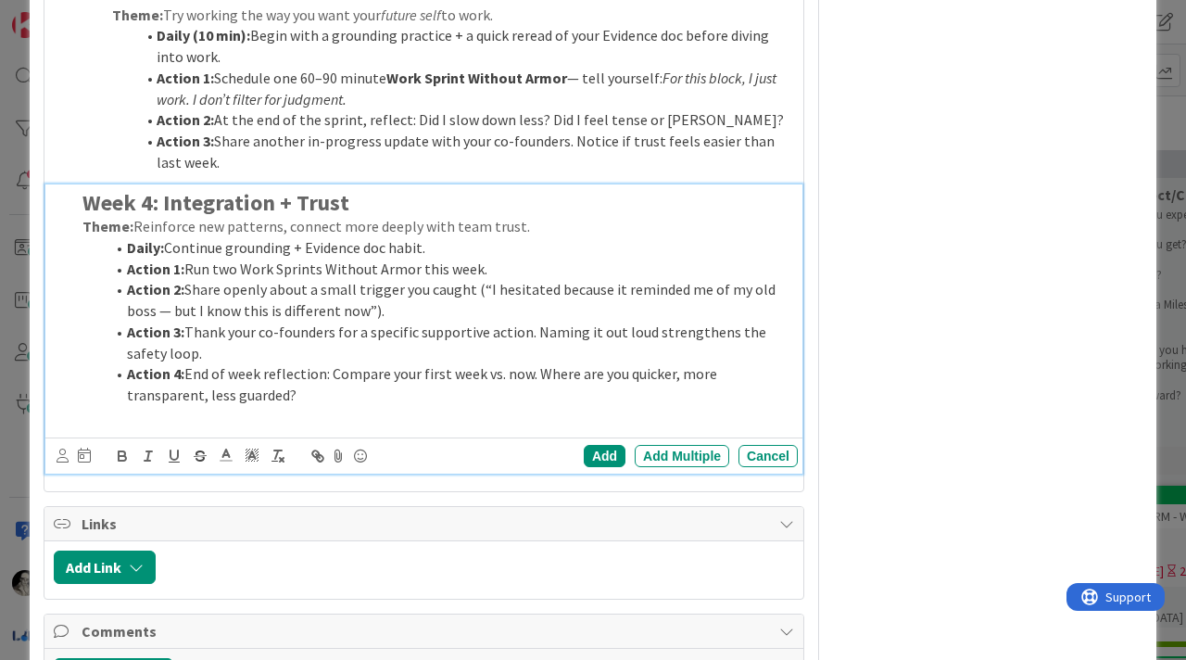
scroll to position [959, 0]
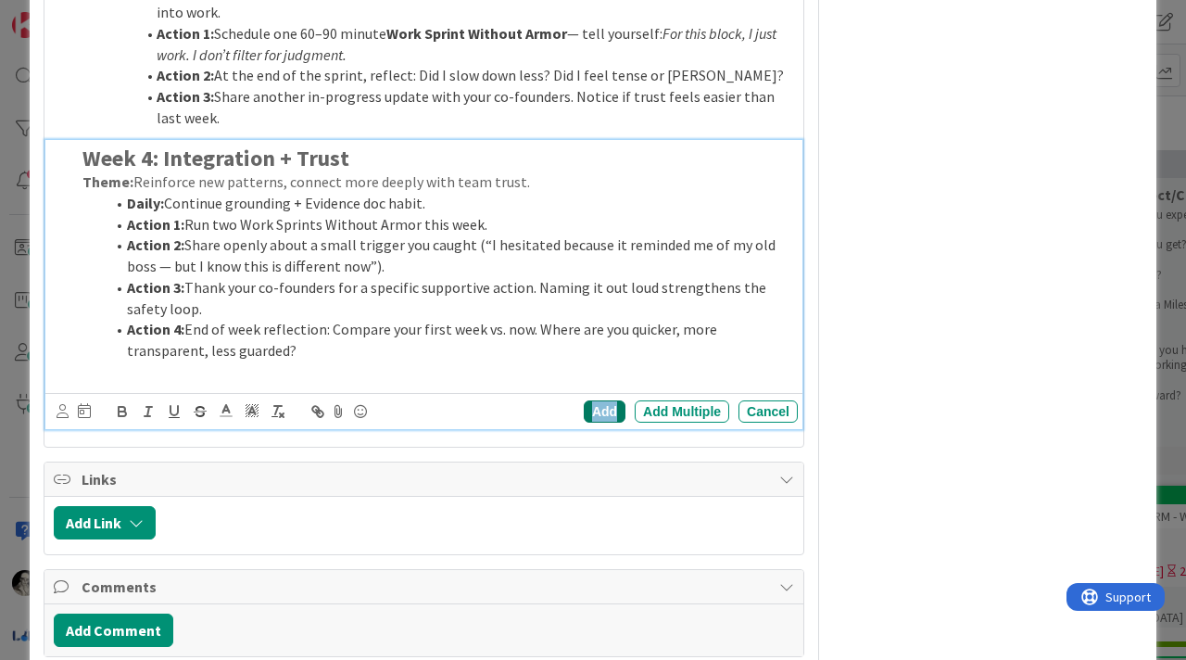
click at [602, 402] on div "Add" at bounding box center [605, 411] width 42 height 22
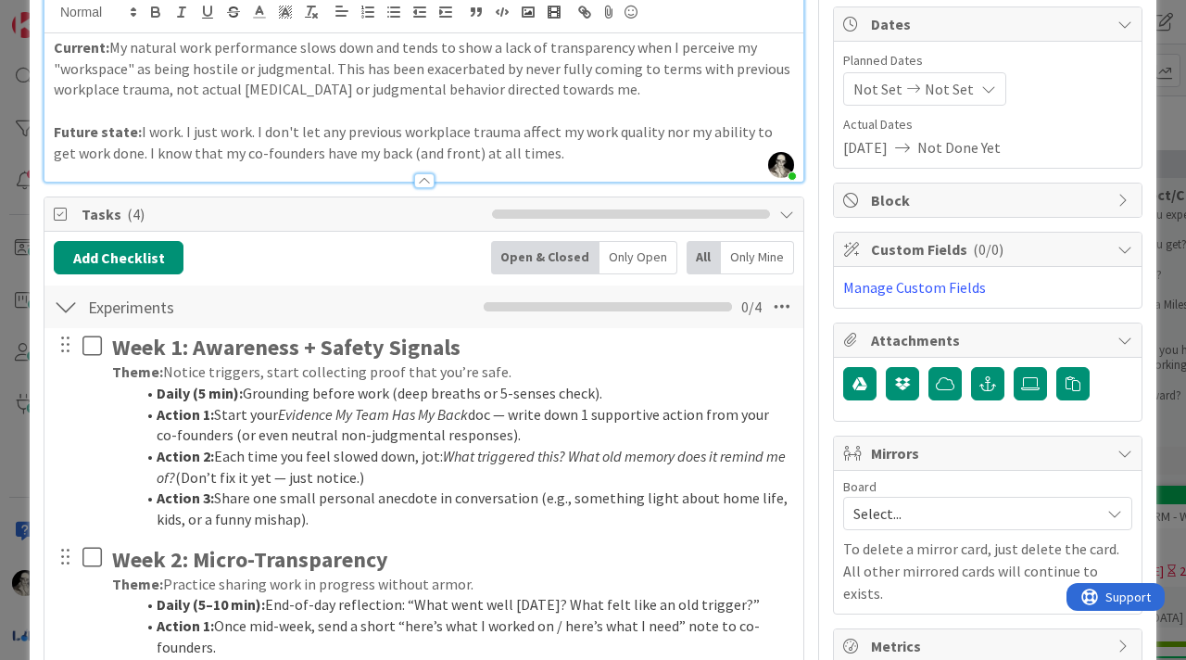
scroll to position [175, 0]
click at [149, 254] on button "Add Checklist" at bounding box center [119, 258] width 130 height 33
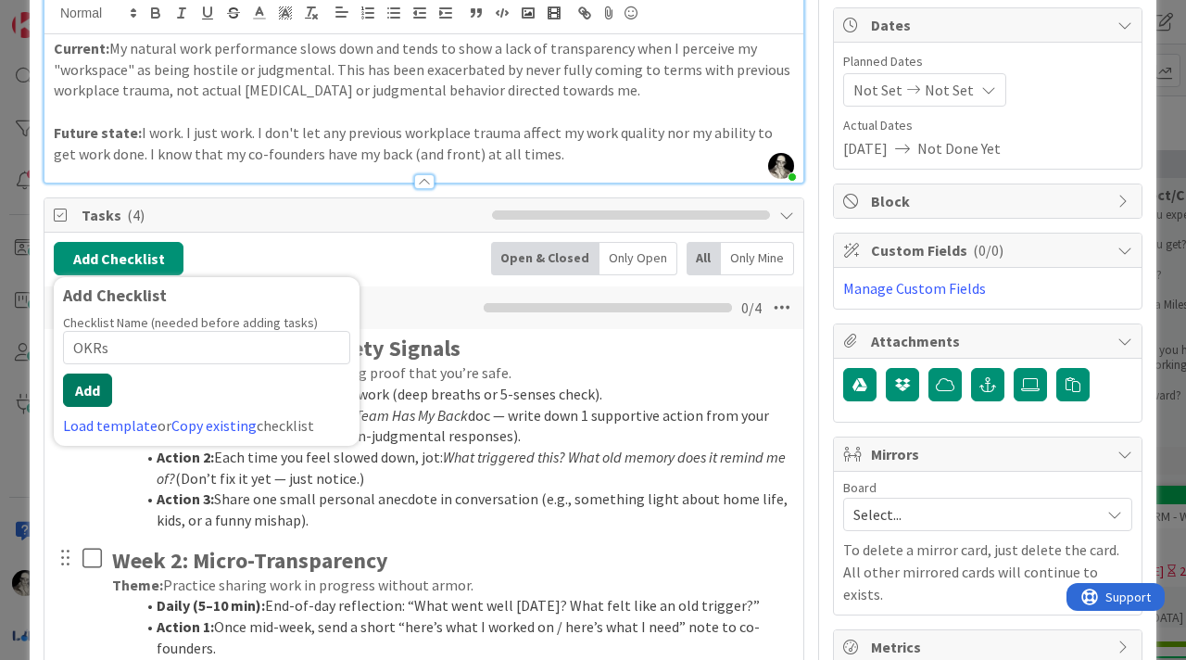
type input "OKRs"
click at [85, 386] on button "Add" at bounding box center [87, 390] width 49 height 33
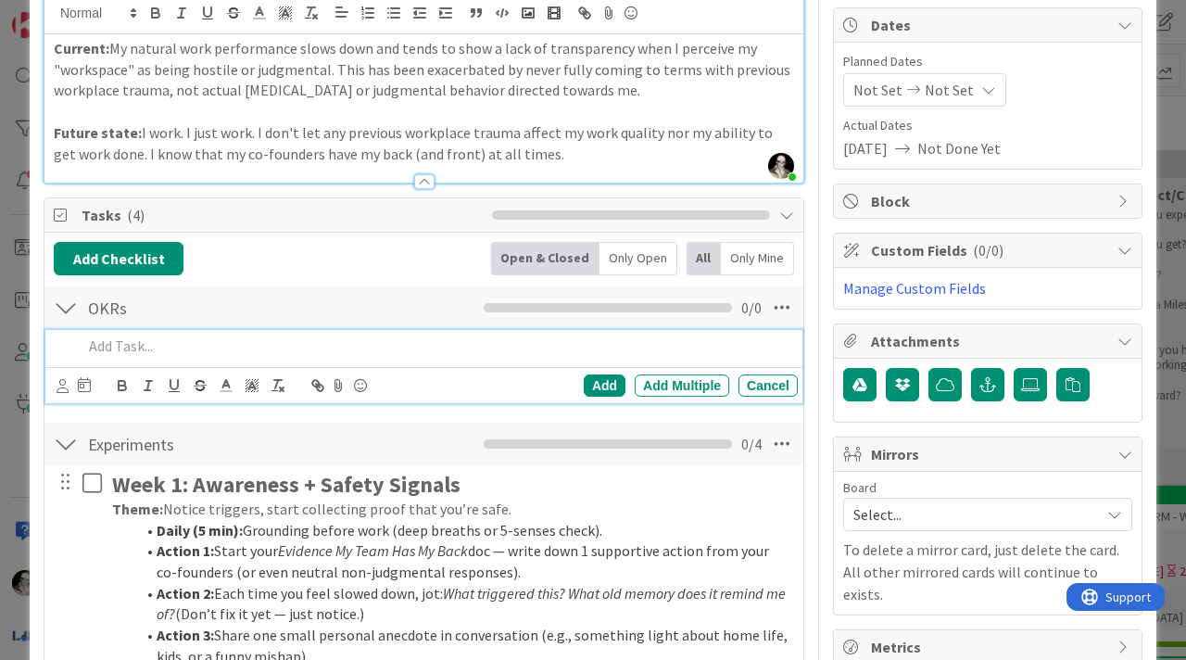
click at [166, 350] on p at bounding box center [436, 346] width 708 height 21
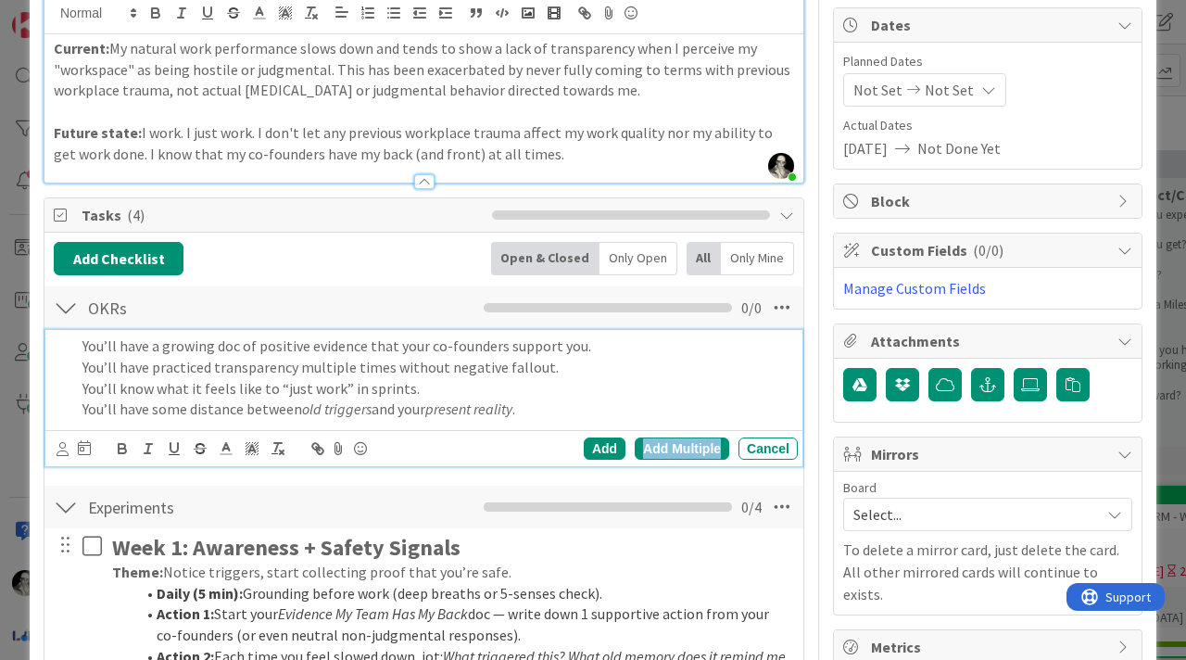
click at [664, 446] on div "Add Multiple" at bounding box center [682, 448] width 95 height 22
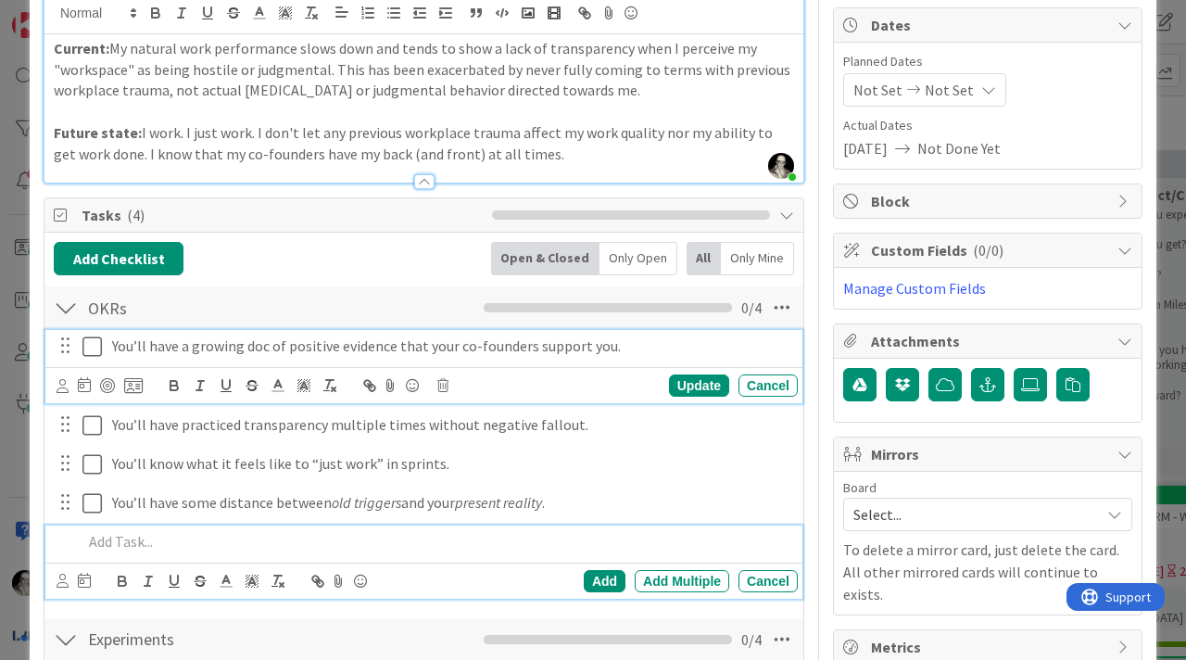
scroll to position [214, 0]
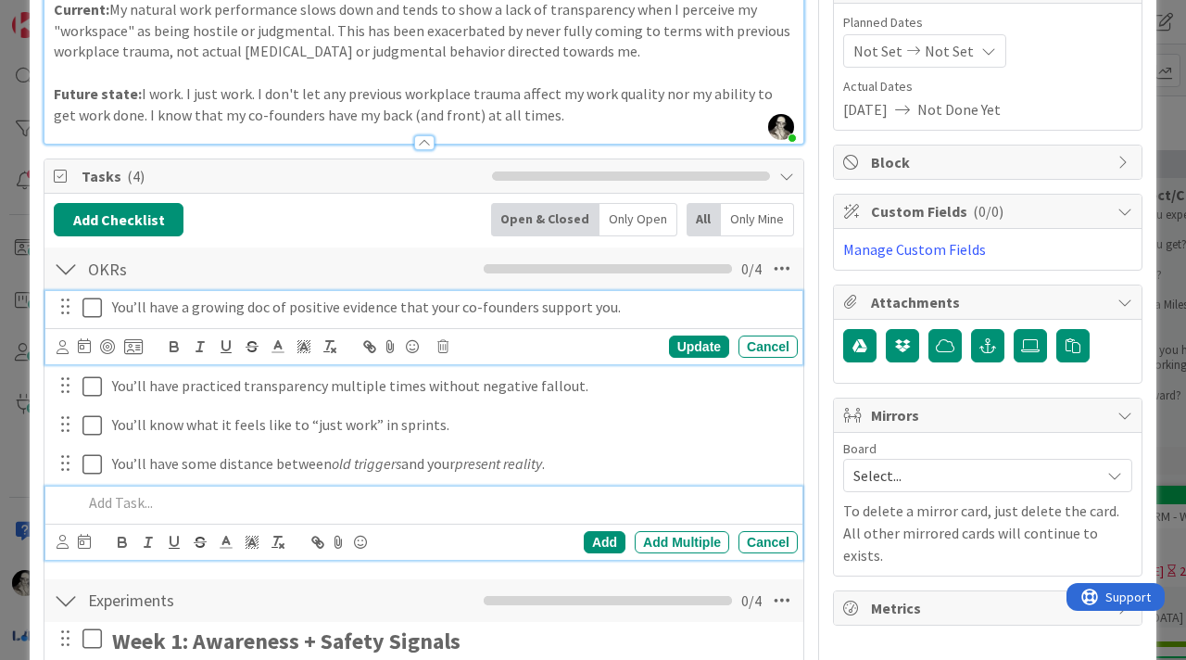
drag, startPoint x: 146, startPoint y: 348, endPoint x: 146, endPoint y: 325, distance: 23.2
click at [146, 348] on div "You’ll have a growing doc of positive evidence that your co-founders support yo…" at bounding box center [423, 327] width 757 height 73
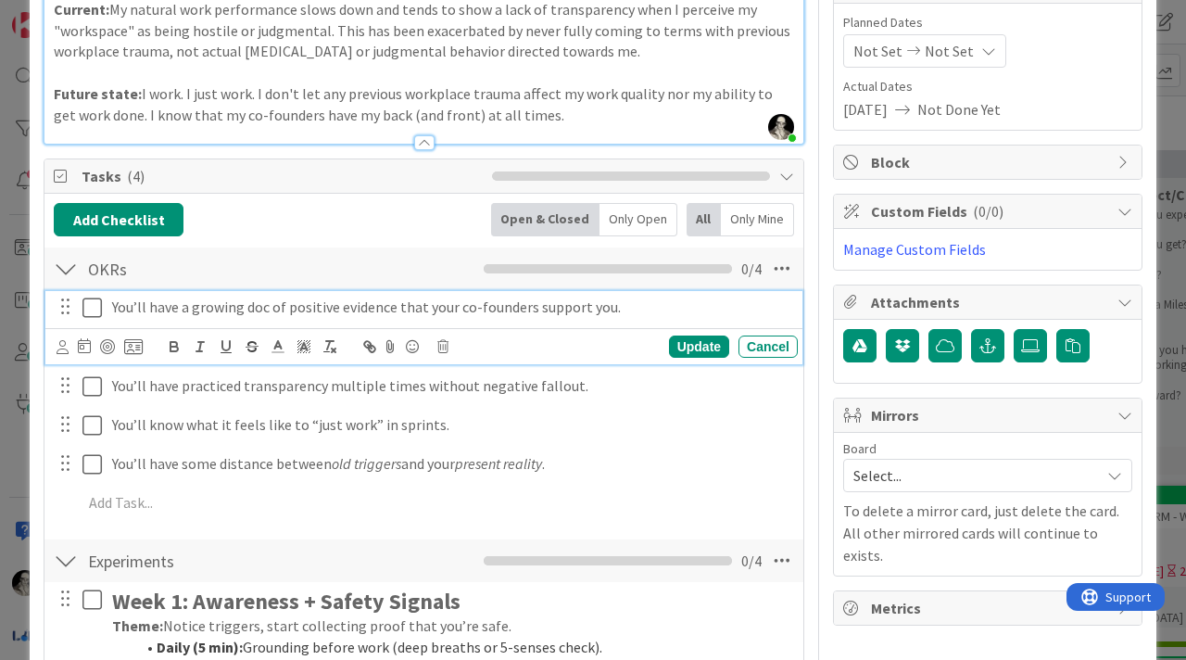
click at [158, 315] on p "You’ll have a growing doc of positive evidence that your co-founders support yo…" at bounding box center [451, 307] width 678 height 21
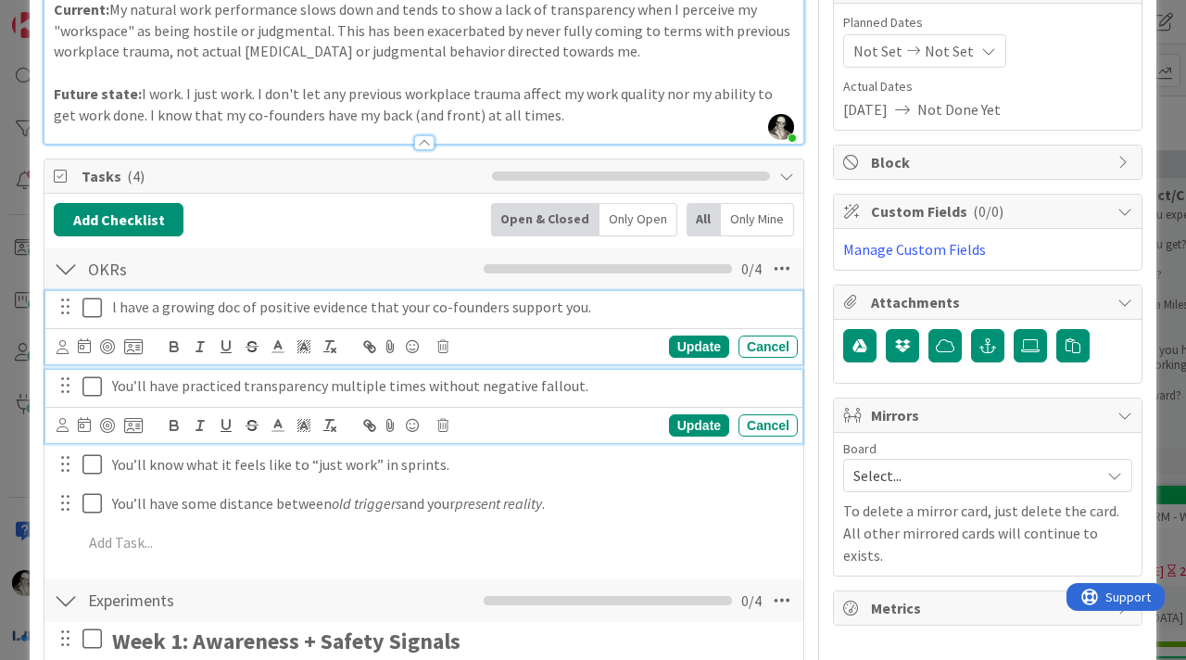
click at [162, 381] on p "You’ll have practiced transparency multiple times without negative fallout." at bounding box center [451, 385] width 678 height 21
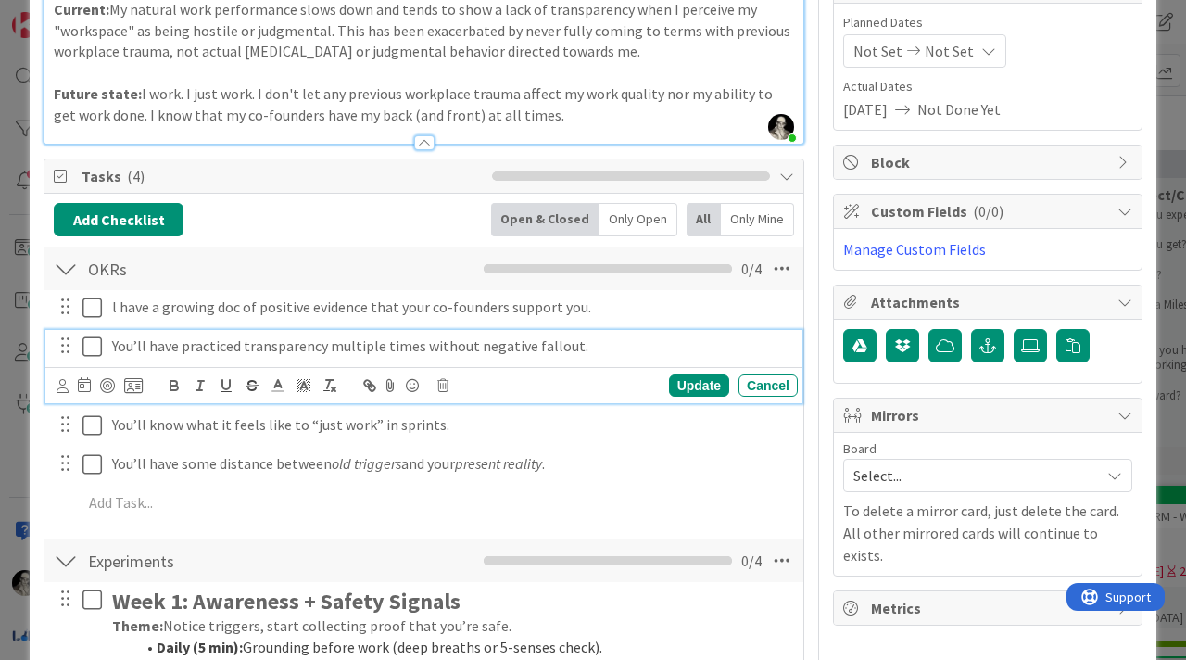
scroll to position [175, 0]
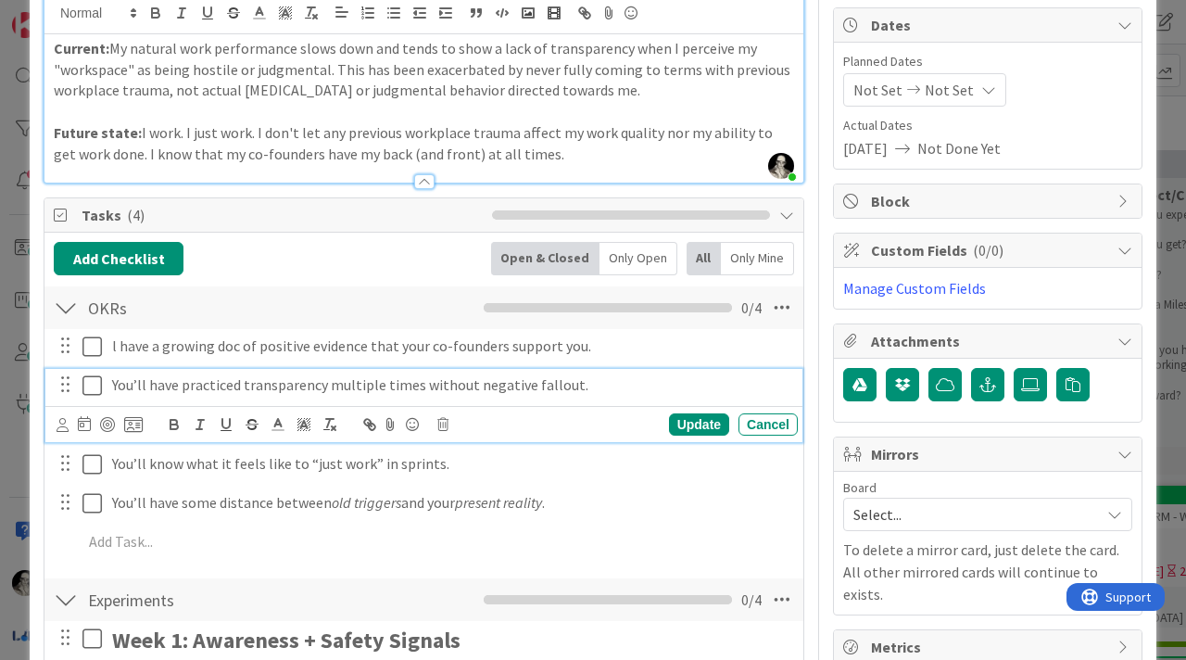
click at [144, 385] on p "You’ll have practiced transparency multiple times without negative fallout." at bounding box center [451, 384] width 678 height 21
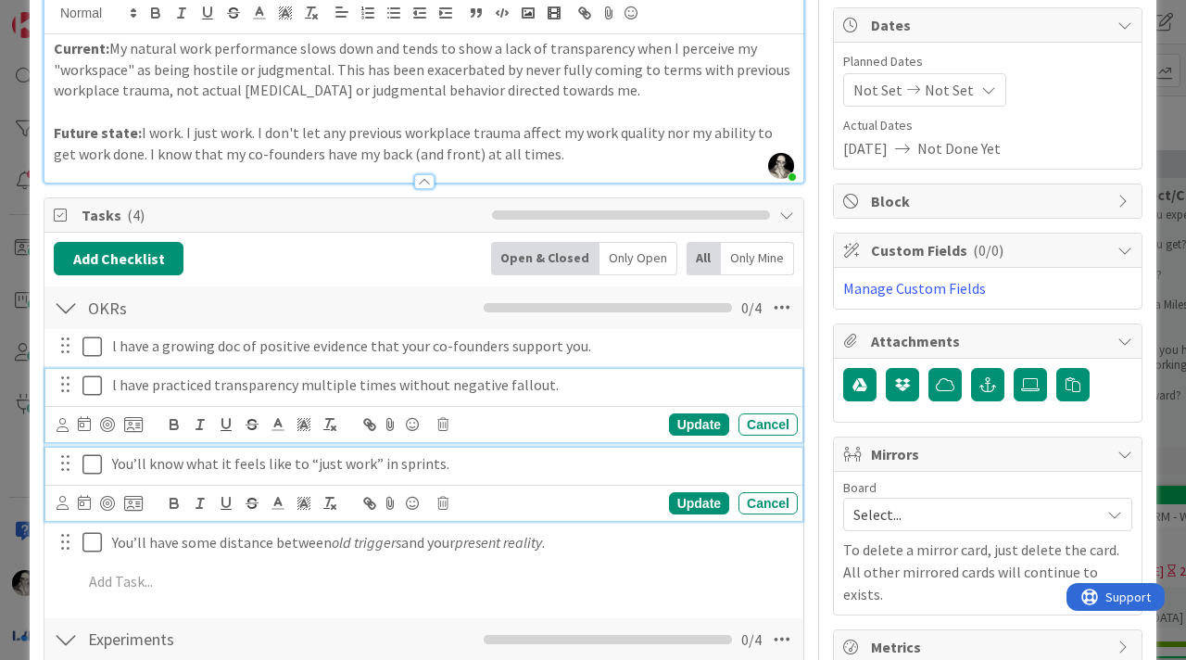
click at [165, 474] on p "You’ll know what it feels like to “just work” in sprints." at bounding box center [451, 463] width 678 height 21
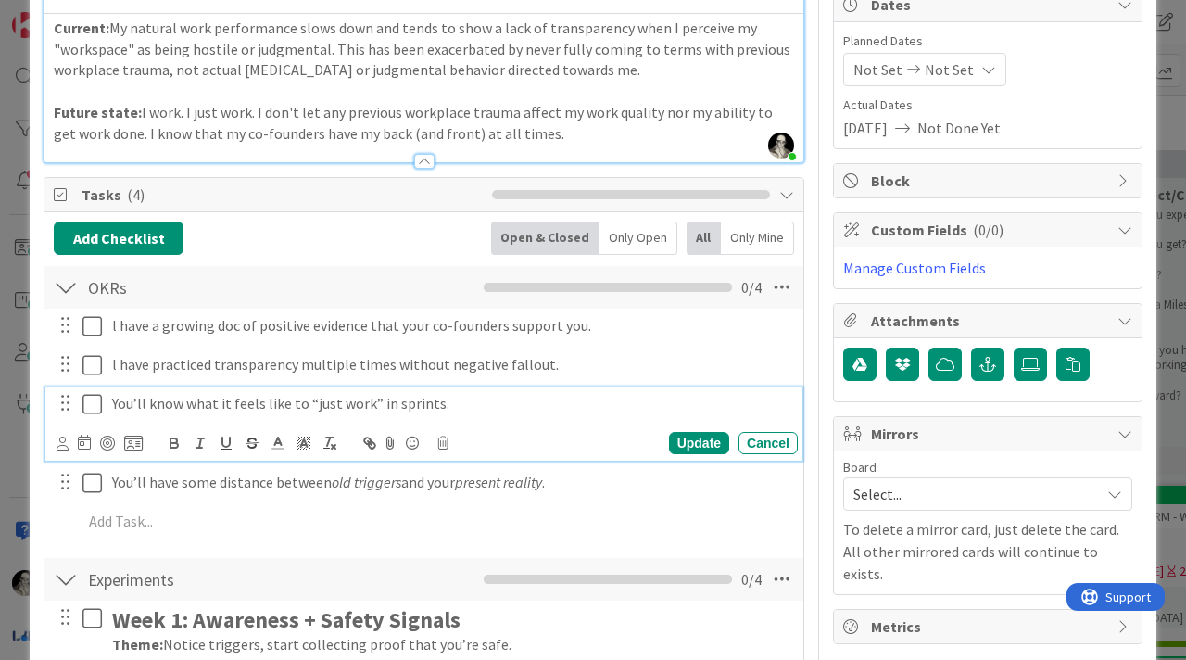
scroll to position [218, 0]
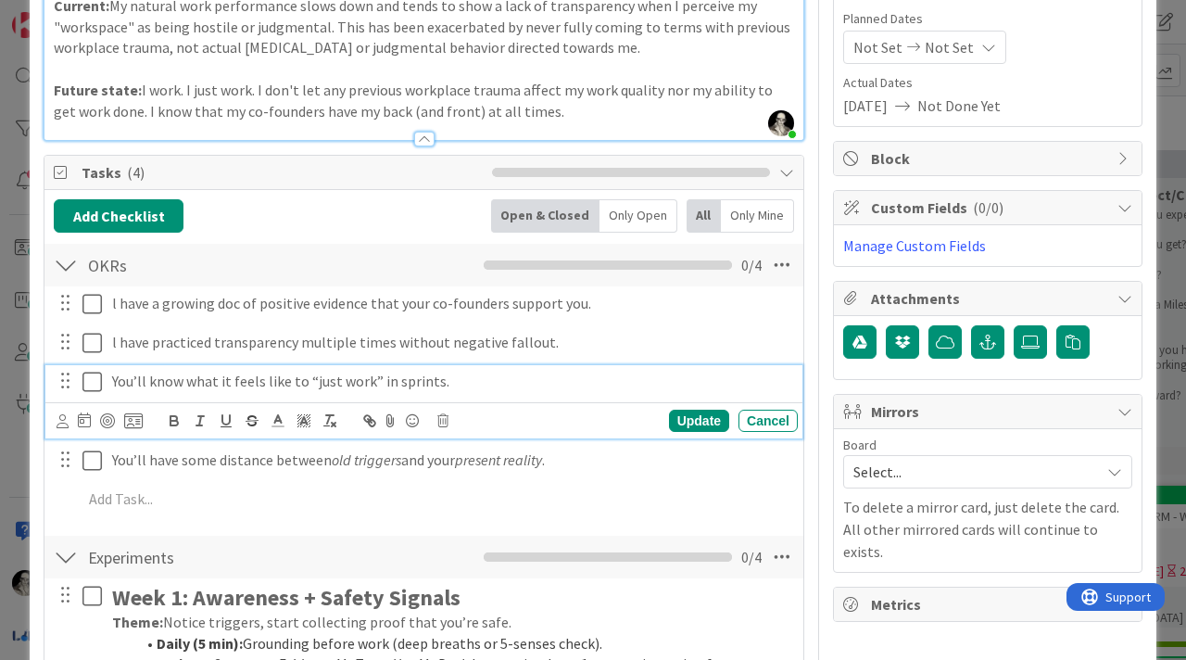
click at [141, 384] on p "You’ll know what it feels like to “just work” in sprints." at bounding box center [451, 381] width 678 height 21
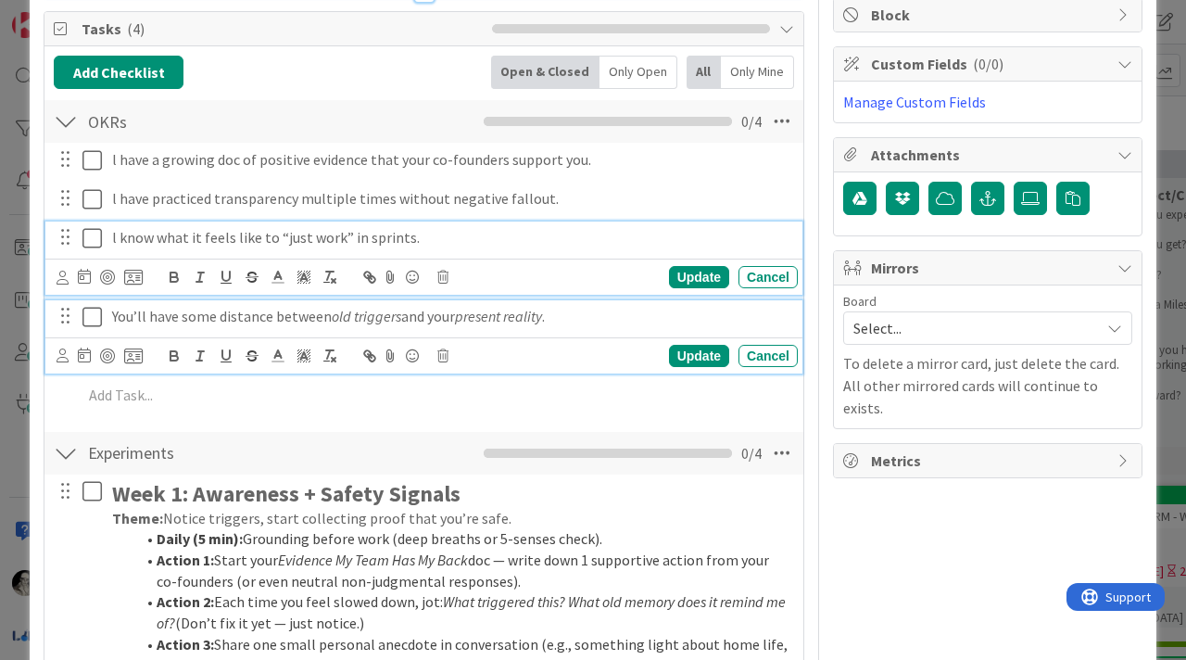
click at [133, 318] on p "You’ll have some distance between old triggers and your present reality ." at bounding box center [451, 316] width 678 height 21
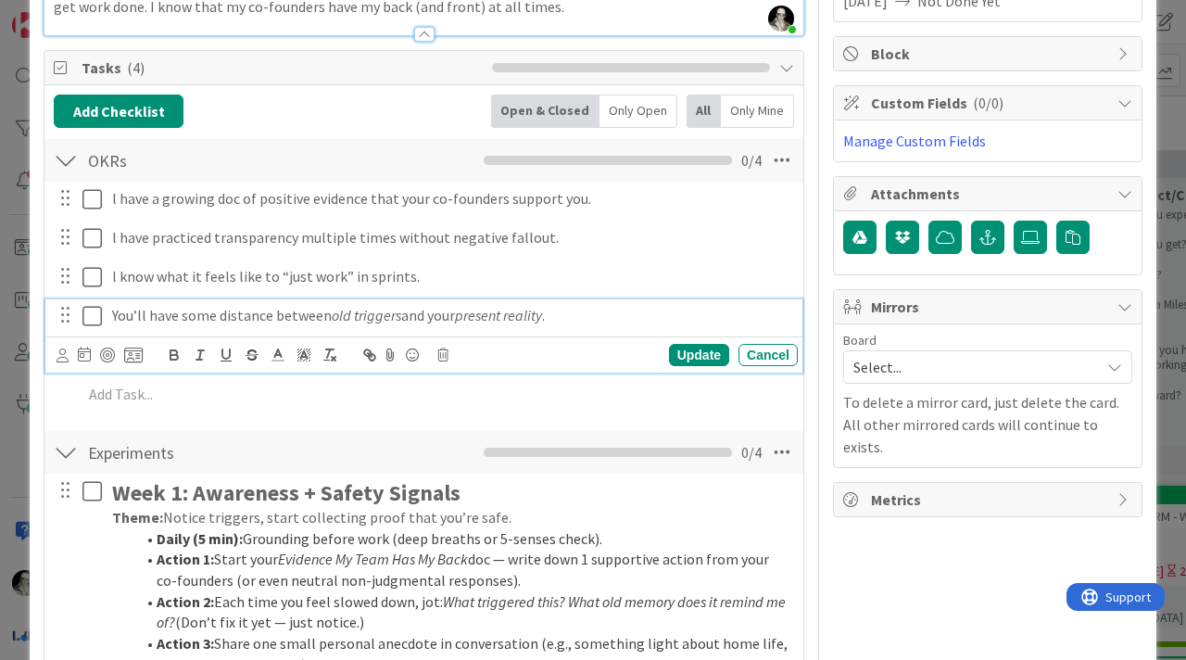
click at [145, 318] on p "You’ll have some distance between old triggers and your present reality ." at bounding box center [451, 315] width 678 height 21
click at [689, 352] on div "Update" at bounding box center [699, 355] width 60 height 22
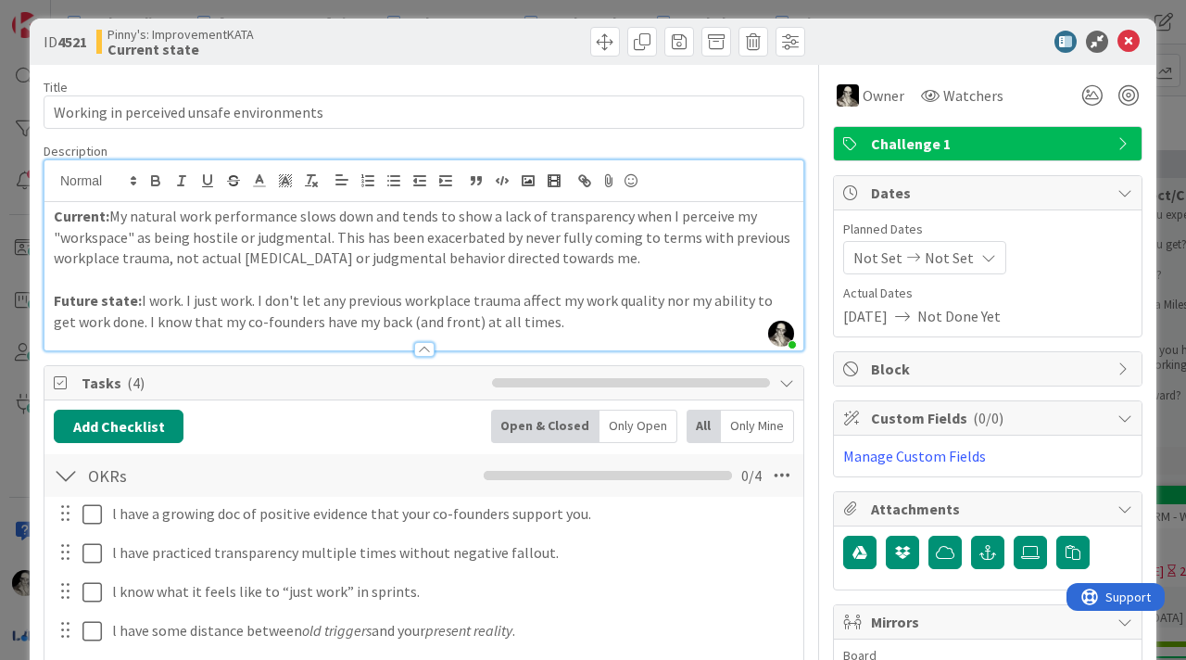
scroll to position [0, 0]
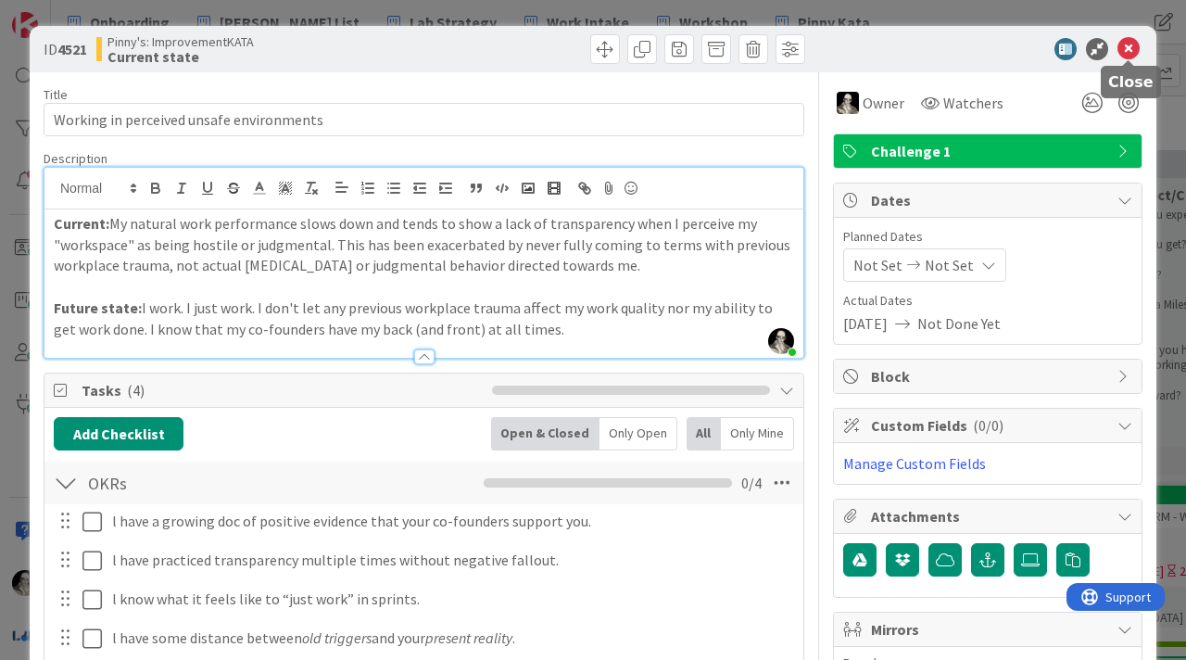
click at [1129, 45] on icon at bounding box center [1129, 49] width 22 height 22
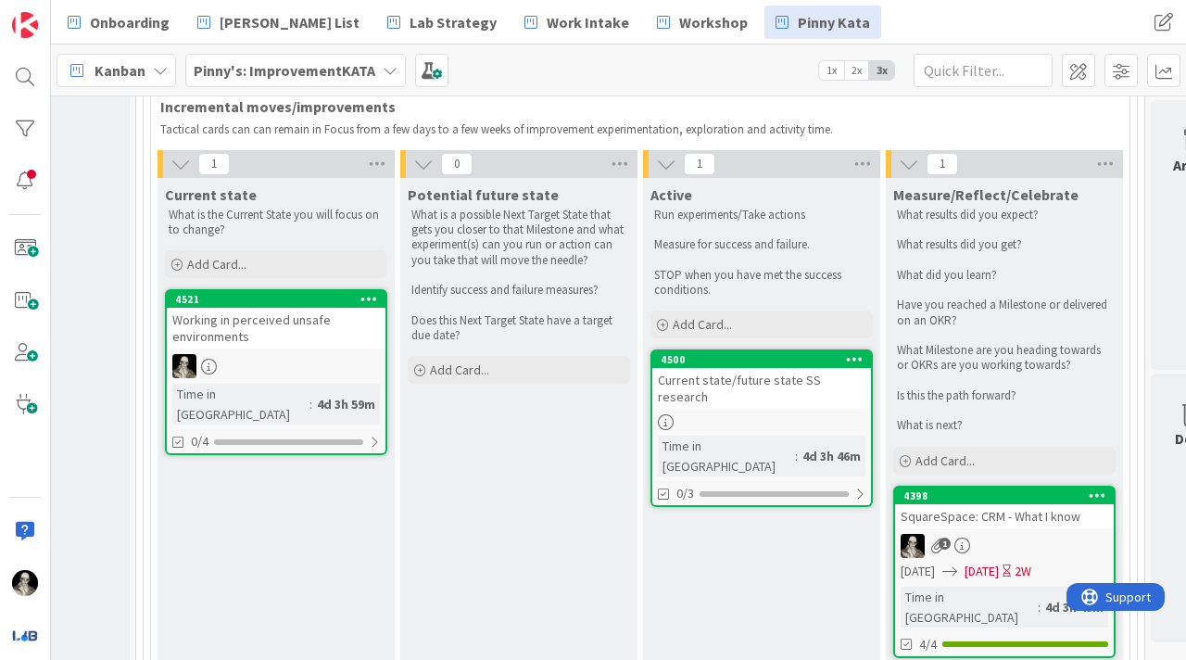
scroll to position [1089, 229]
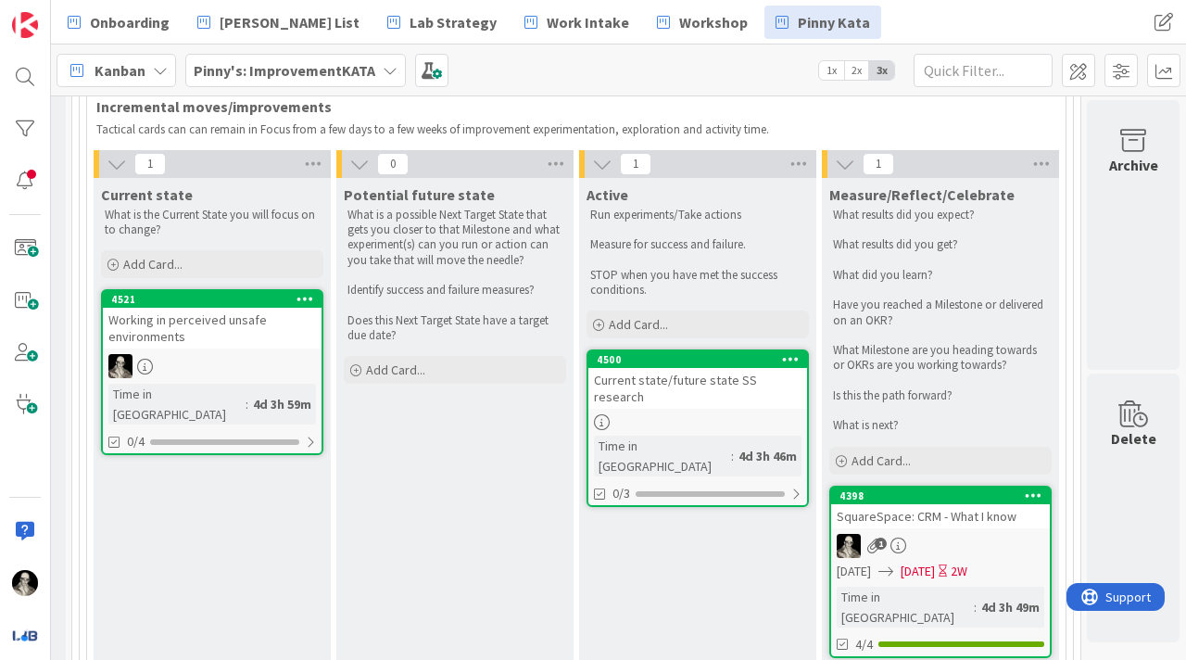
click at [659, 387] on div "Current state/future state SS research" at bounding box center [698, 388] width 219 height 41
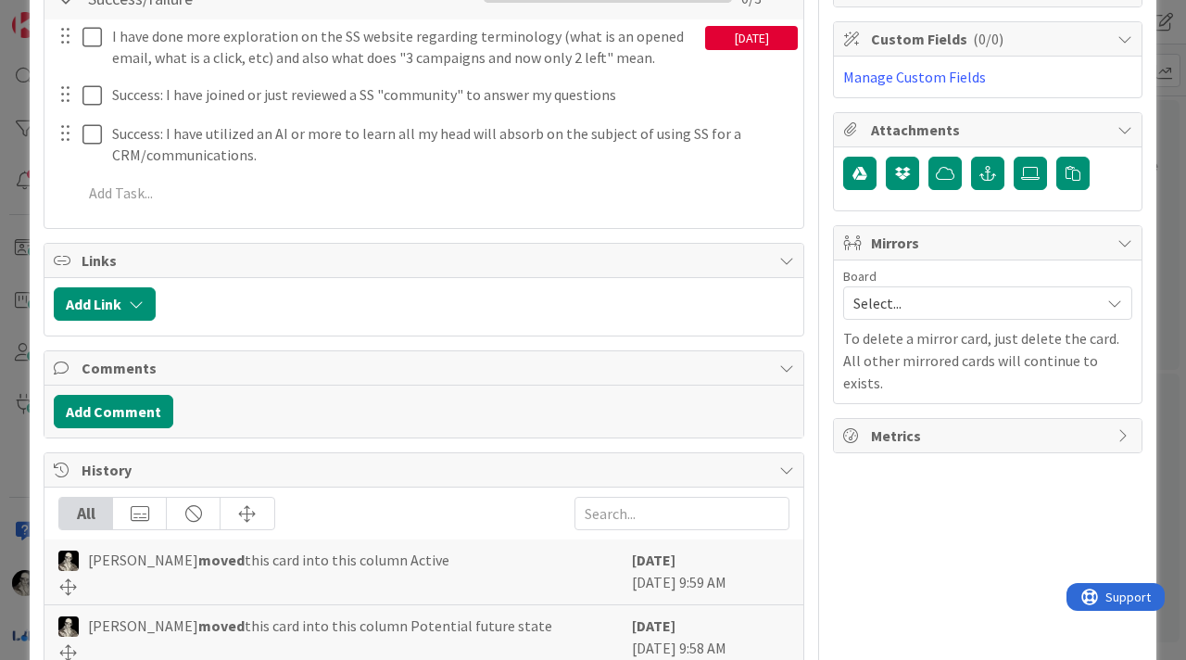
scroll to position [404, 0]
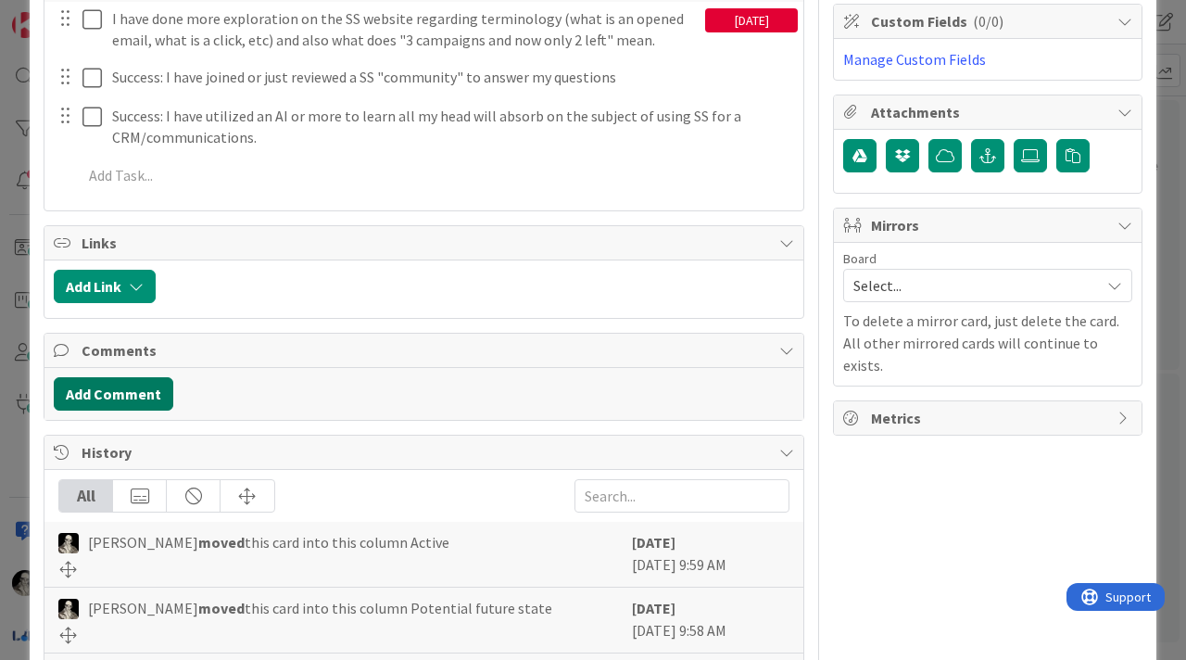
click at [149, 391] on button "Add Comment" at bounding box center [114, 393] width 120 height 33
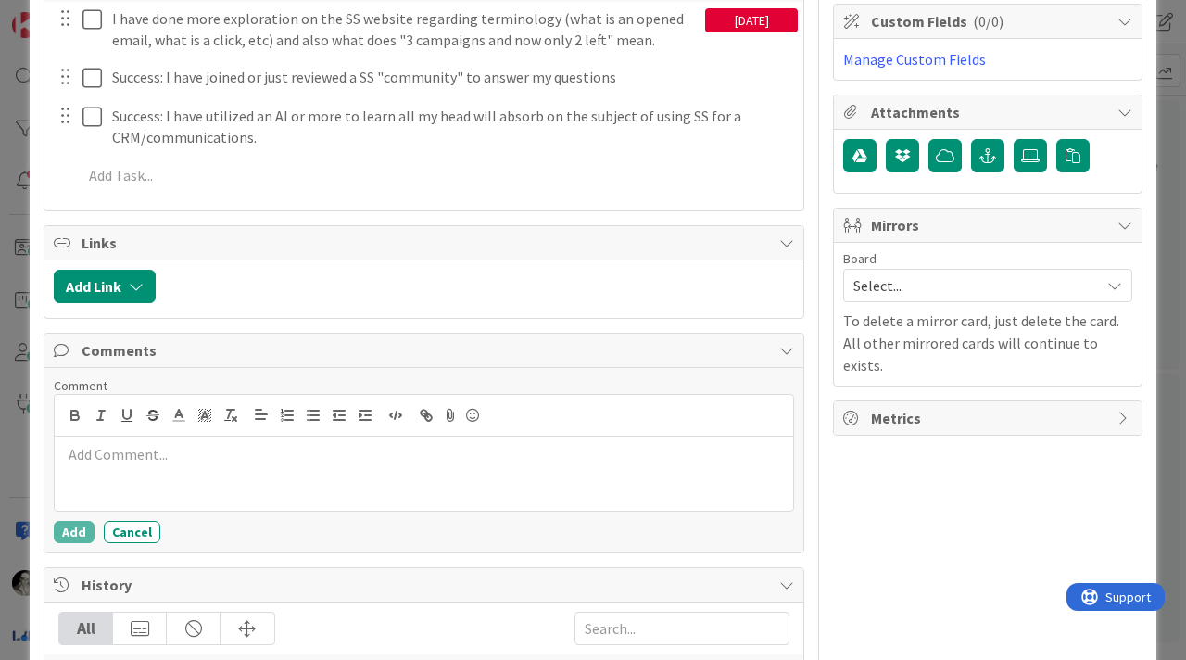
click at [183, 457] on p at bounding box center [424, 454] width 724 height 21
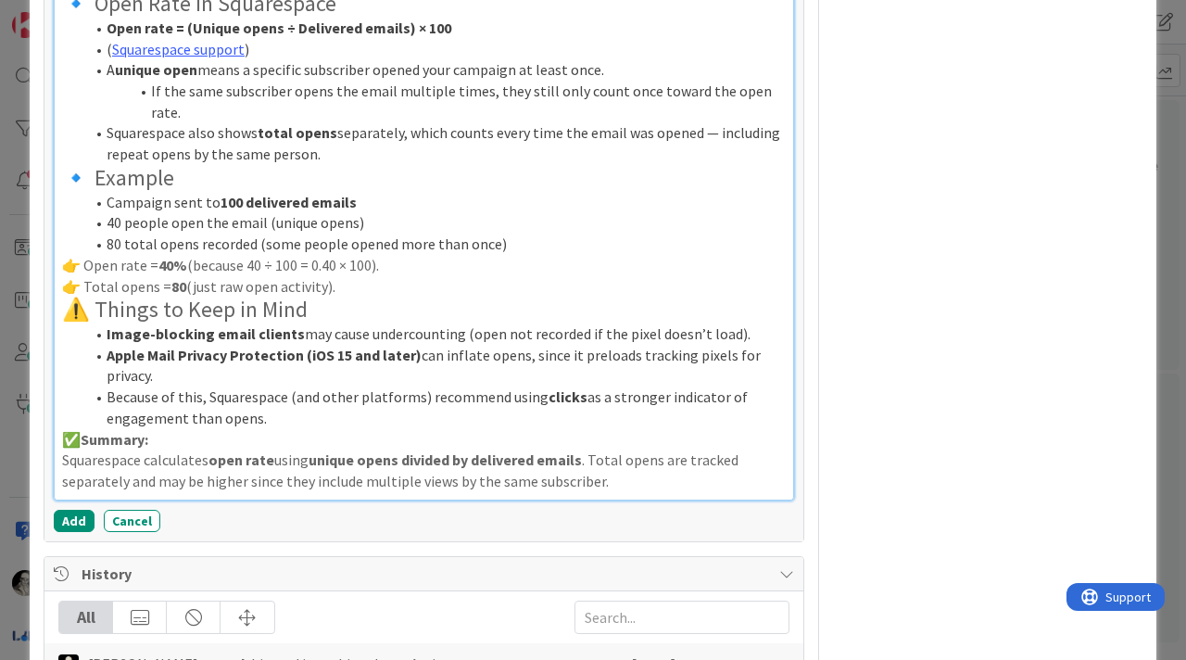
scroll to position [1635, 0]
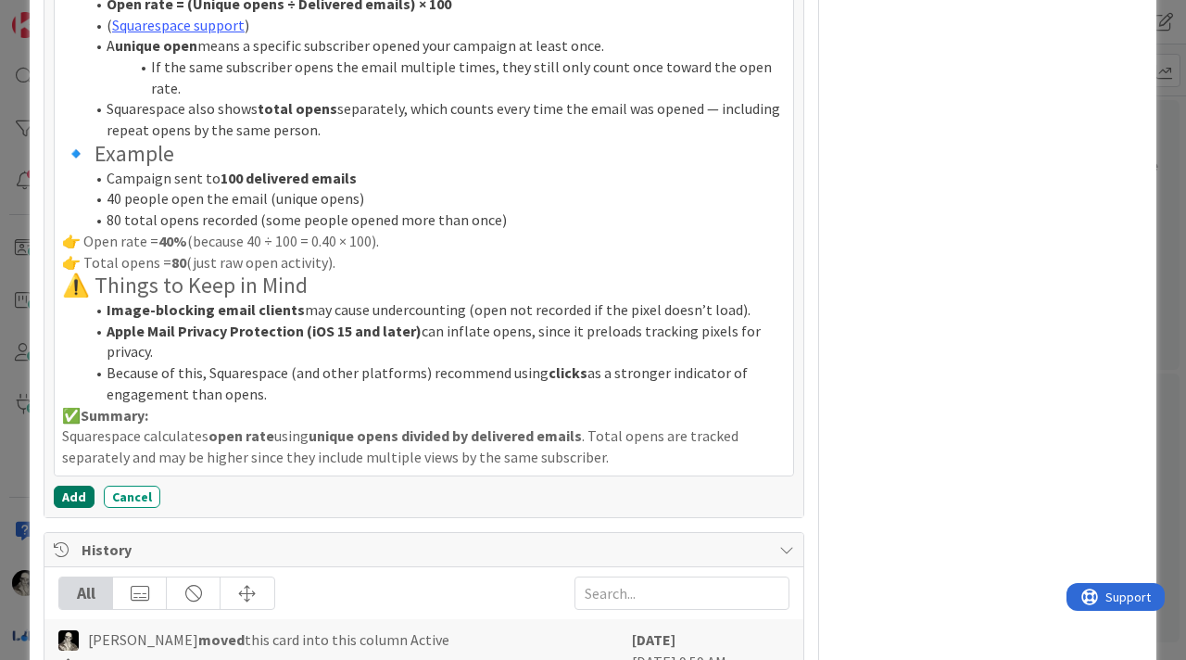
click at [70, 486] on button "Add" at bounding box center [74, 497] width 41 height 22
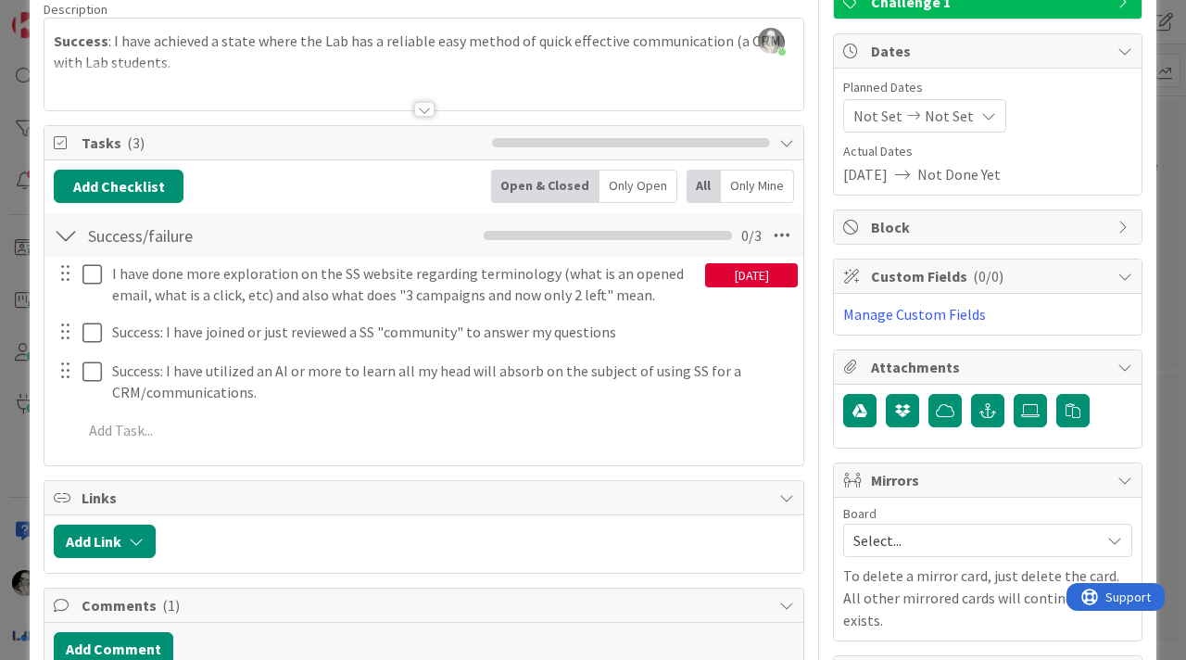
scroll to position [138, 0]
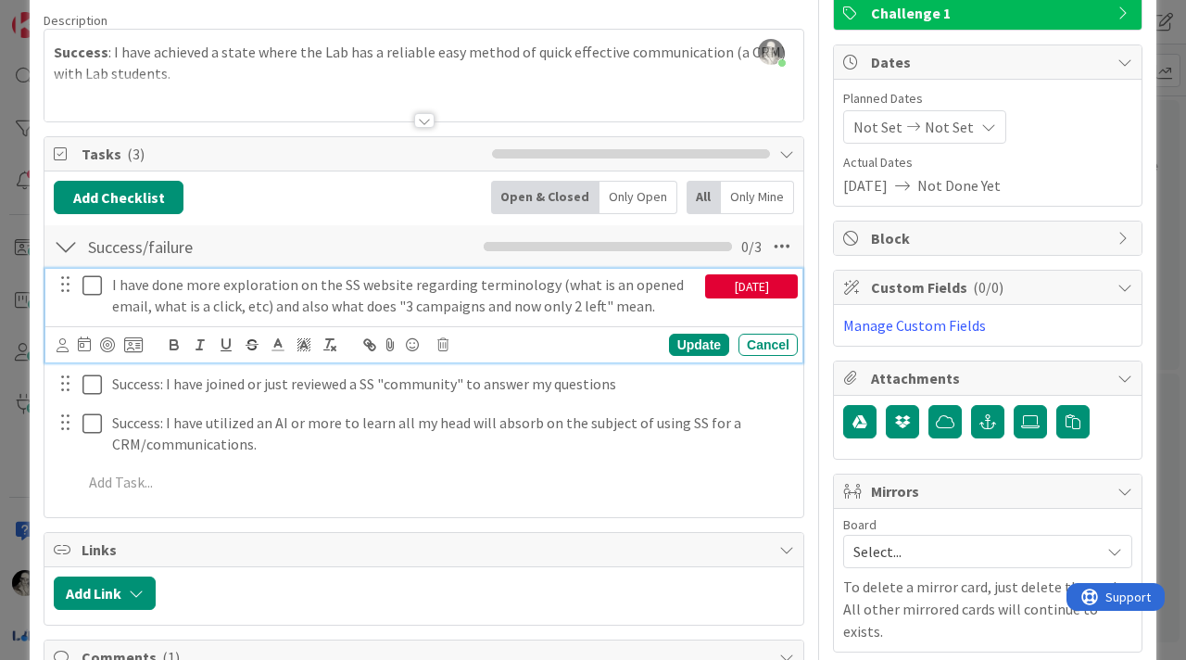
click at [308, 288] on p "I have done more exploration on the SS website regarding terminology (what is a…" at bounding box center [405, 295] width 586 height 42
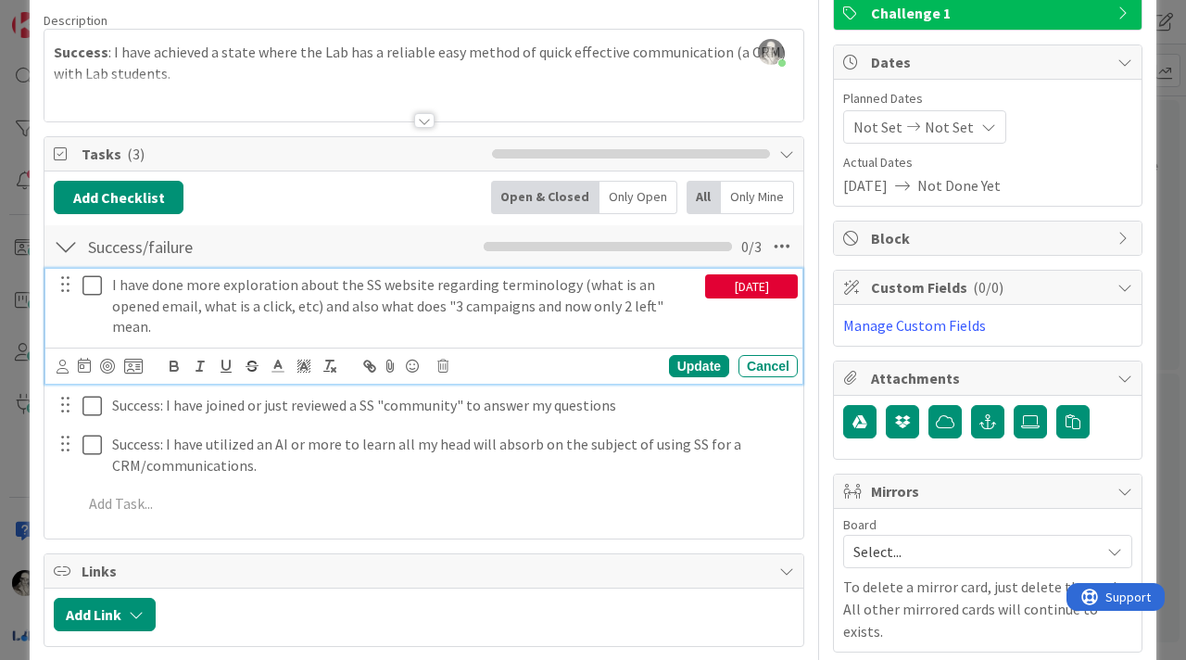
click at [665, 300] on p "I have done more exploration about the SS website regarding terminology (what i…" at bounding box center [405, 305] width 586 height 63
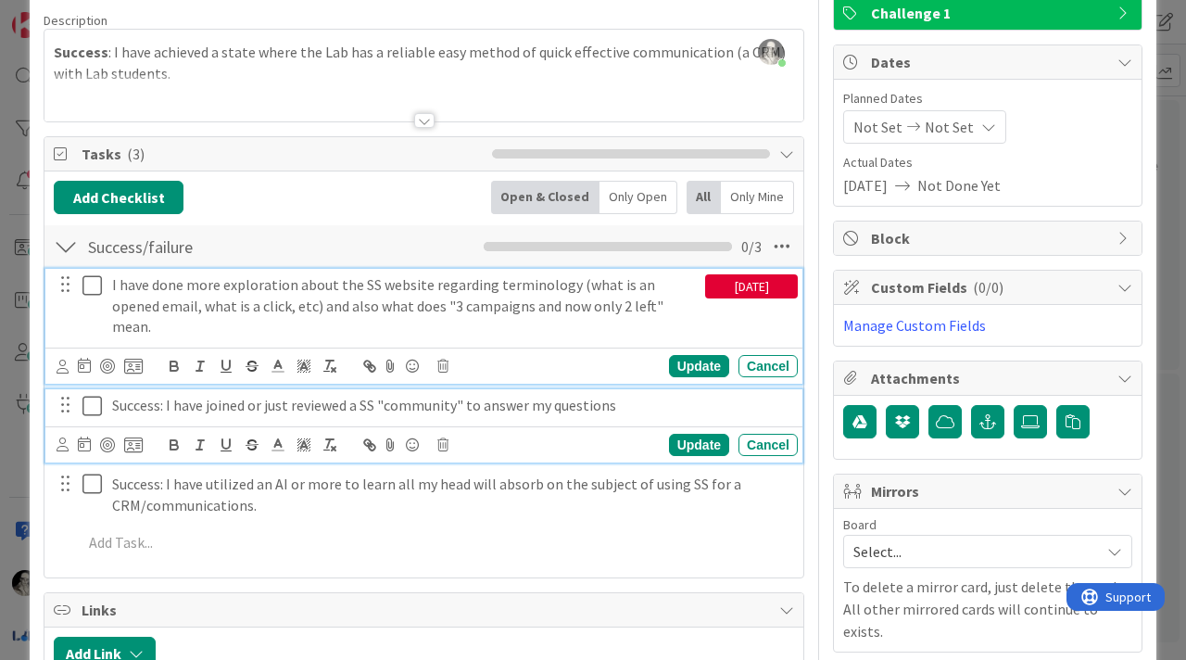
click at [647, 395] on p "Success: I have joined or just reviewed a SS "community" to answer my questions" at bounding box center [451, 405] width 678 height 21
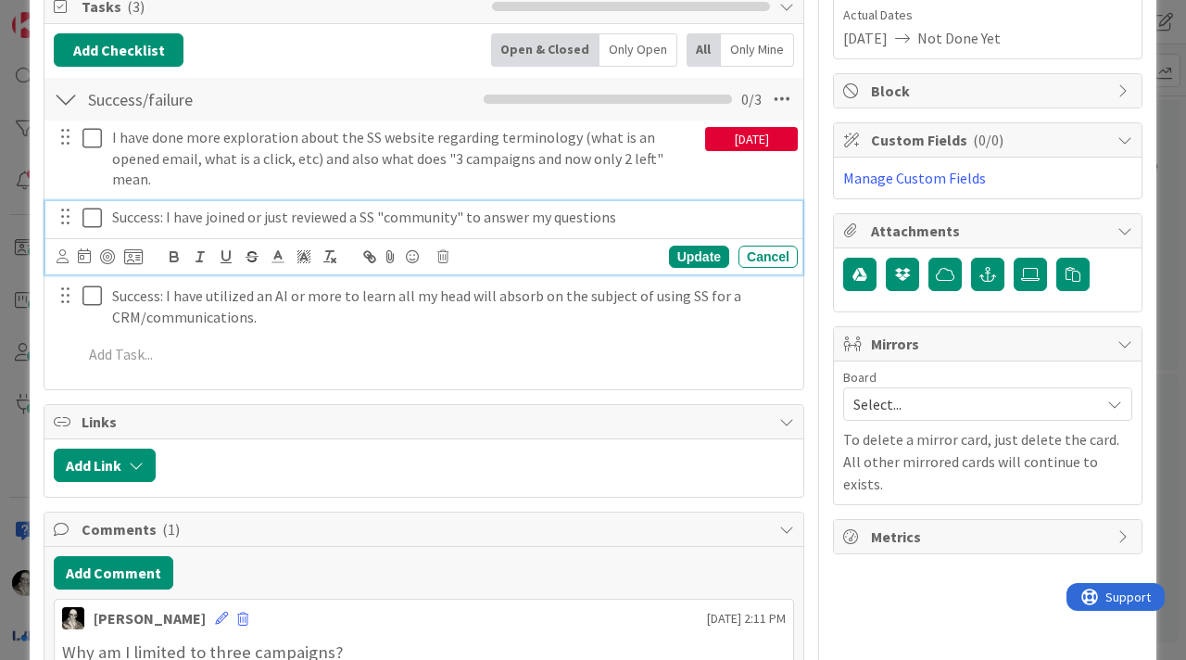
scroll to position [297, 0]
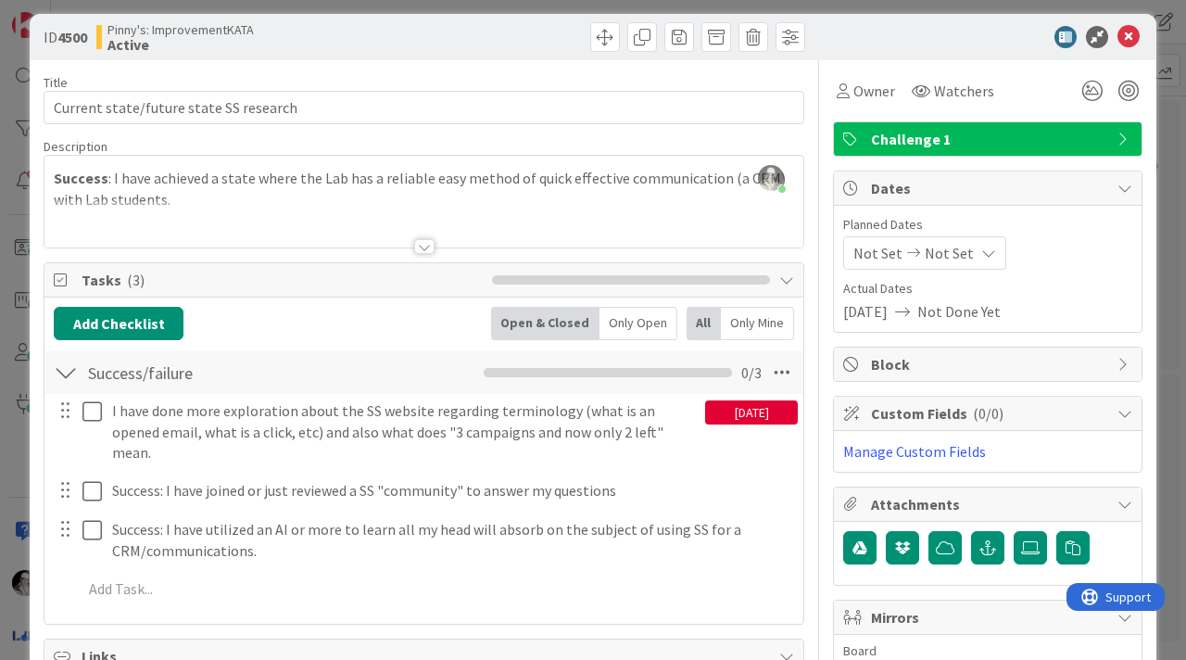
scroll to position [0, 0]
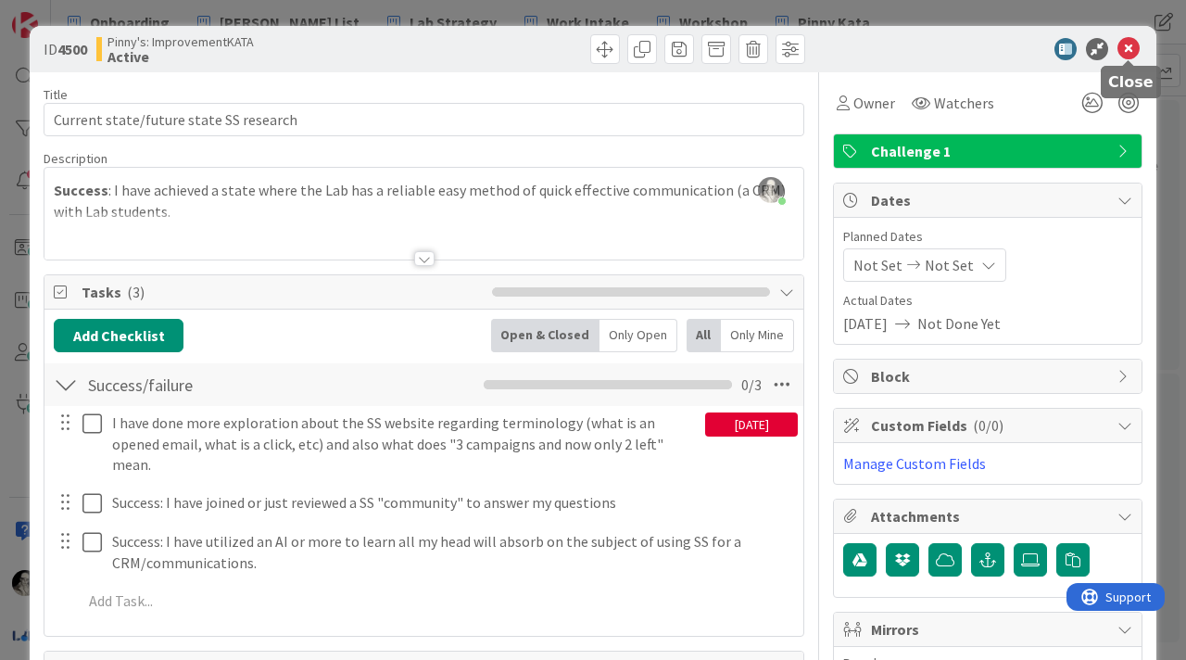
click at [1131, 51] on icon at bounding box center [1129, 49] width 22 height 22
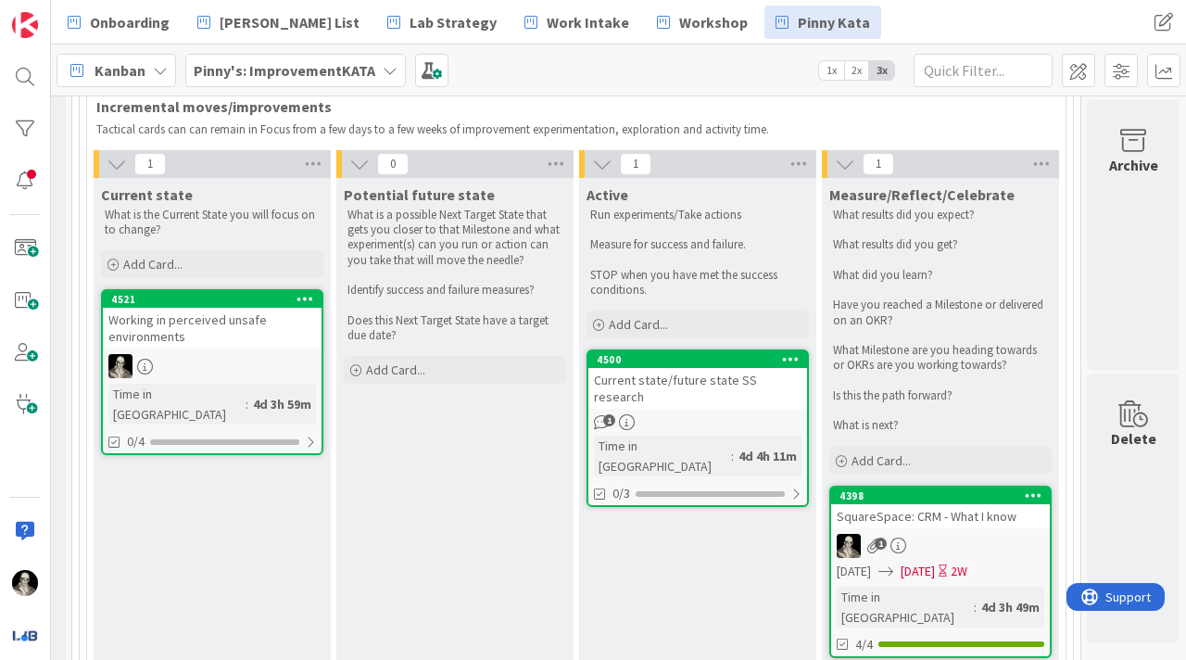
click at [746, 381] on div "Current state/future state SS research" at bounding box center [698, 388] width 219 height 41
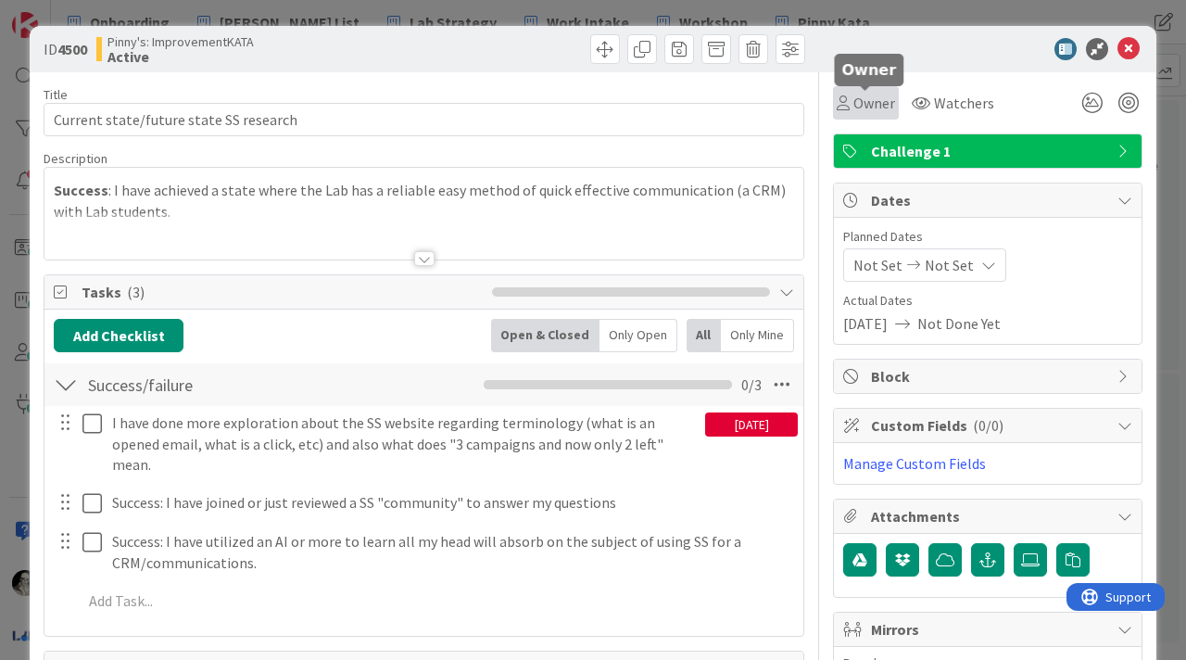
click at [876, 107] on span "Owner" at bounding box center [875, 103] width 42 height 22
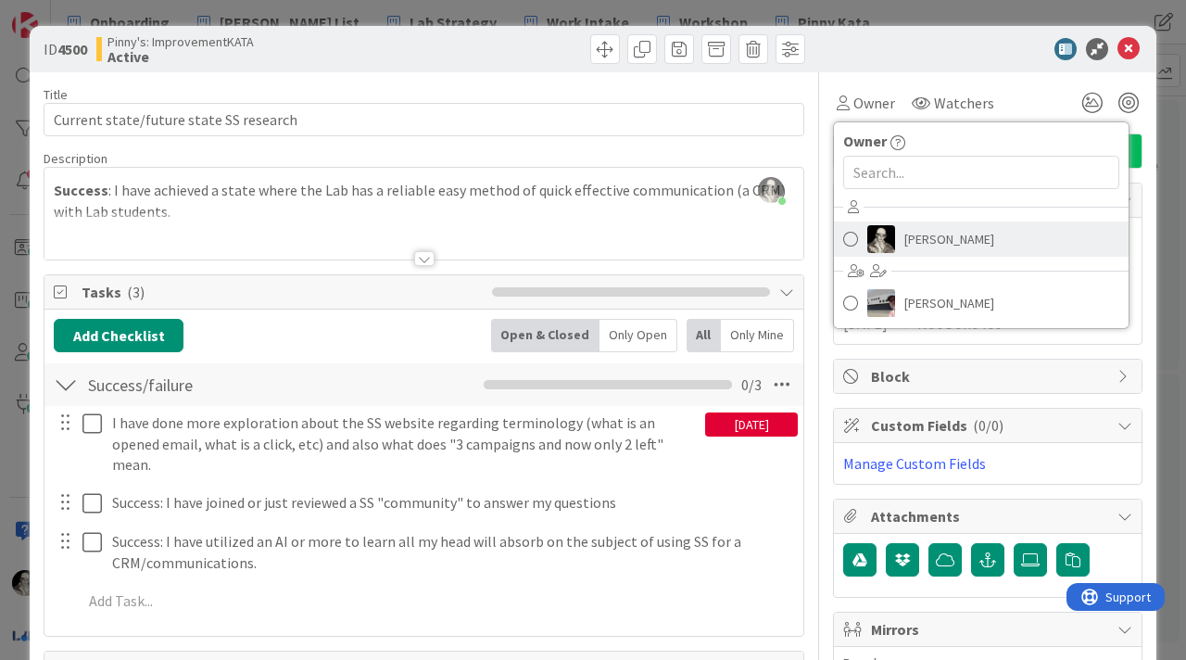
click at [853, 239] on span at bounding box center [850, 239] width 15 height 28
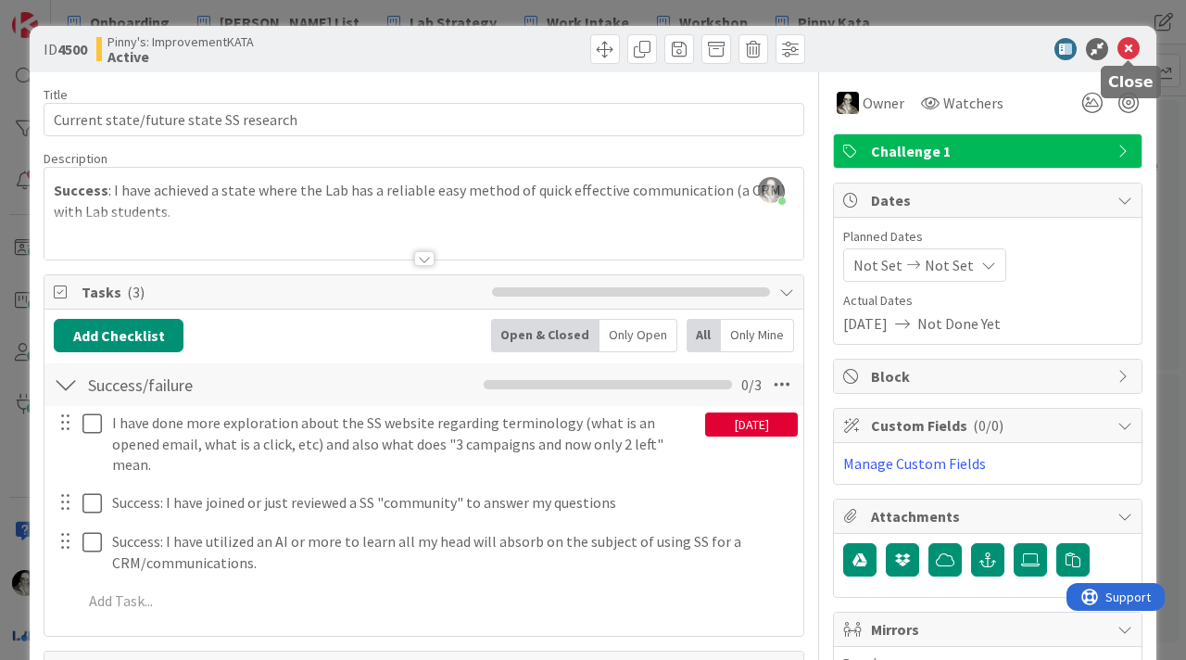
click at [1124, 44] on icon at bounding box center [1129, 49] width 22 height 22
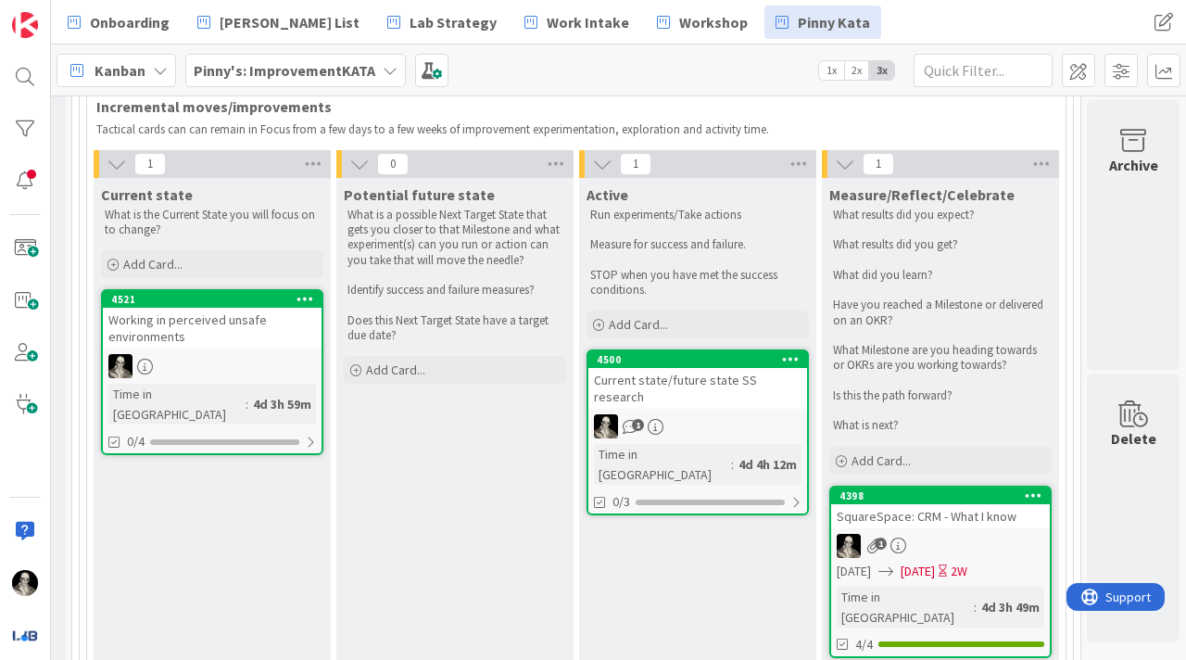
click at [265, 343] on div "Working in perceived unsafe environments" at bounding box center [212, 328] width 219 height 41
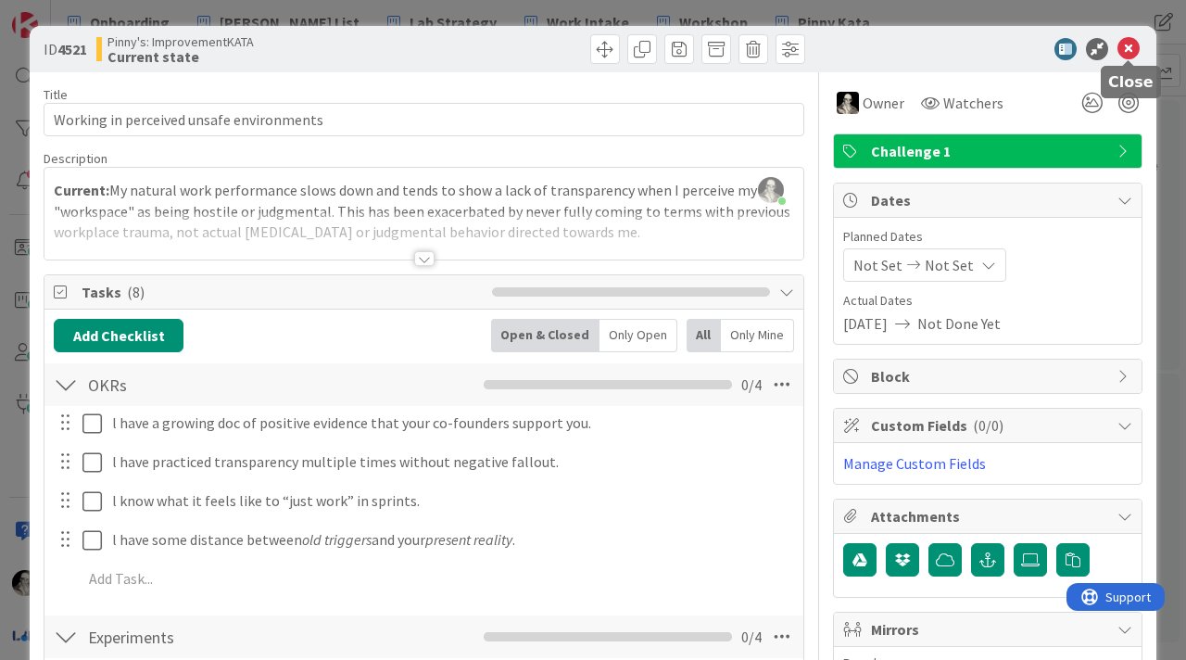
click at [1133, 43] on icon at bounding box center [1129, 49] width 22 height 22
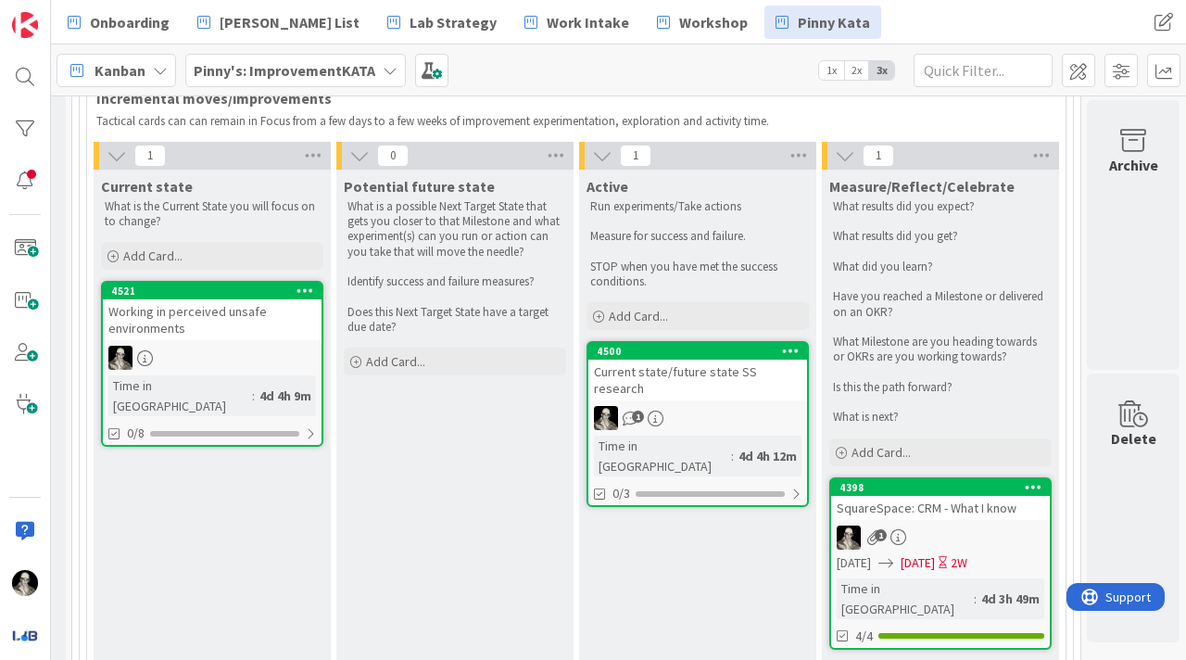
scroll to position [1121, 229]
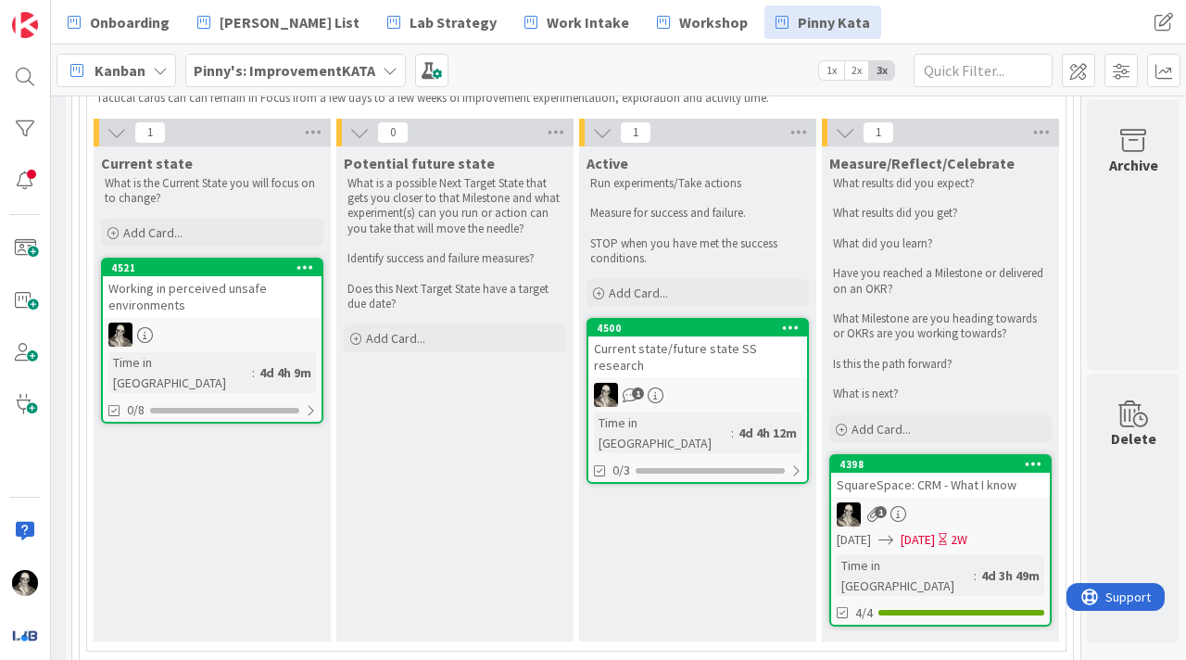
click at [231, 310] on div "Working in perceived unsafe environments" at bounding box center [212, 296] width 219 height 41
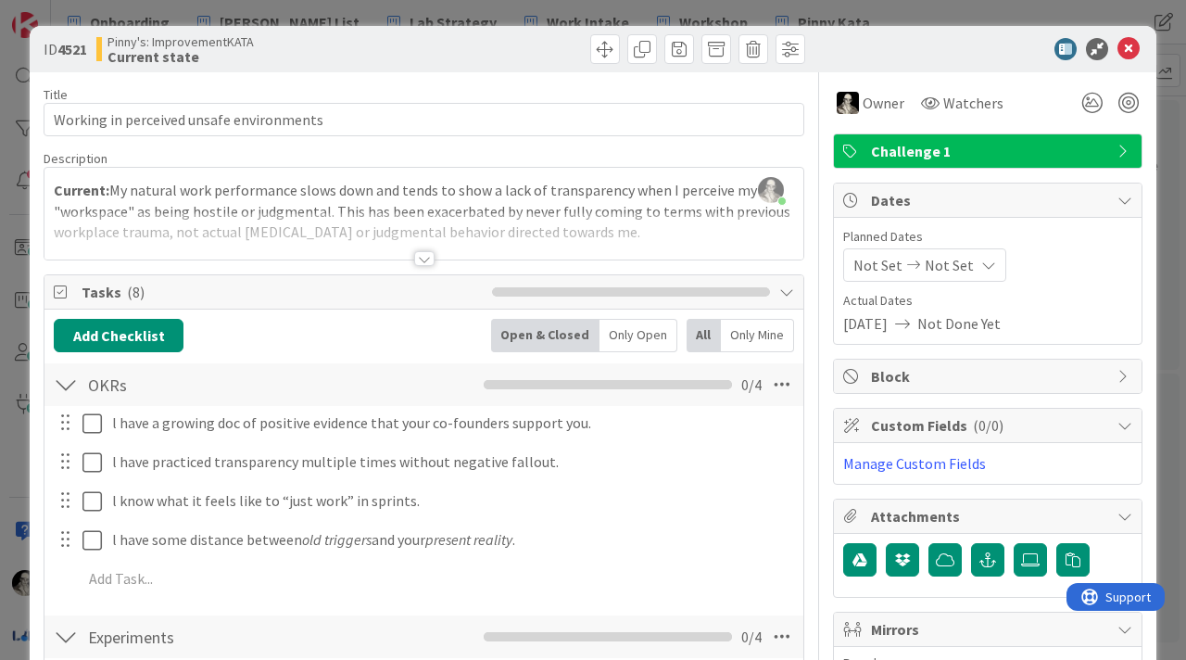
click at [422, 258] on div at bounding box center [424, 258] width 20 height 15
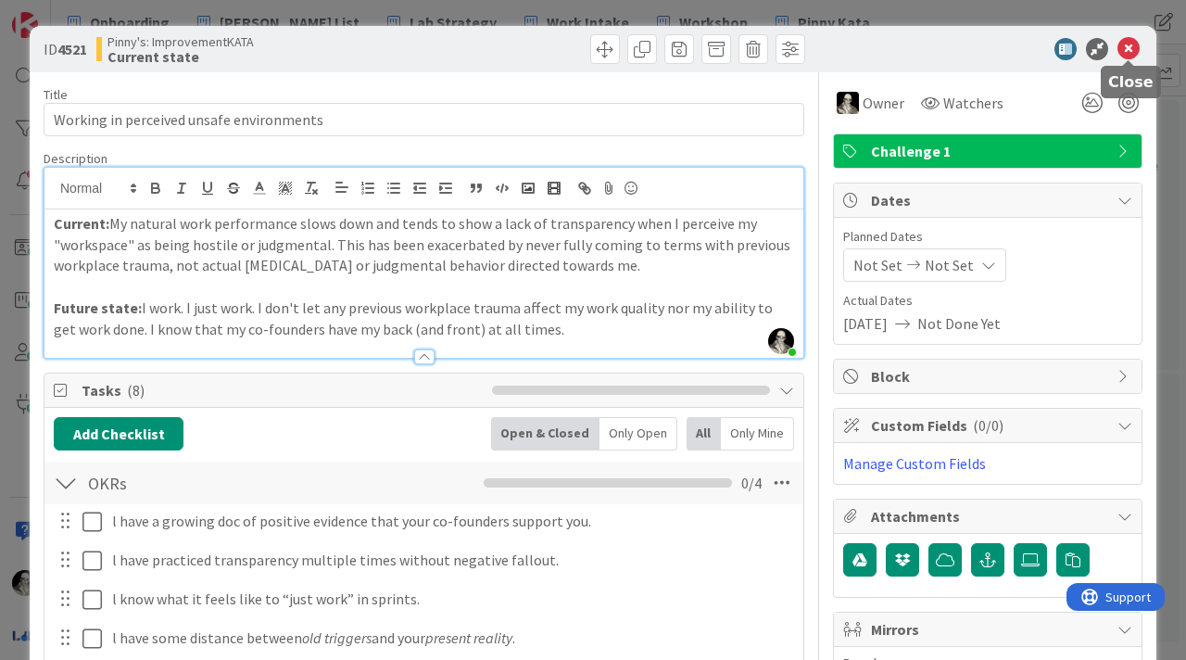
click at [1130, 45] on icon at bounding box center [1129, 49] width 22 height 22
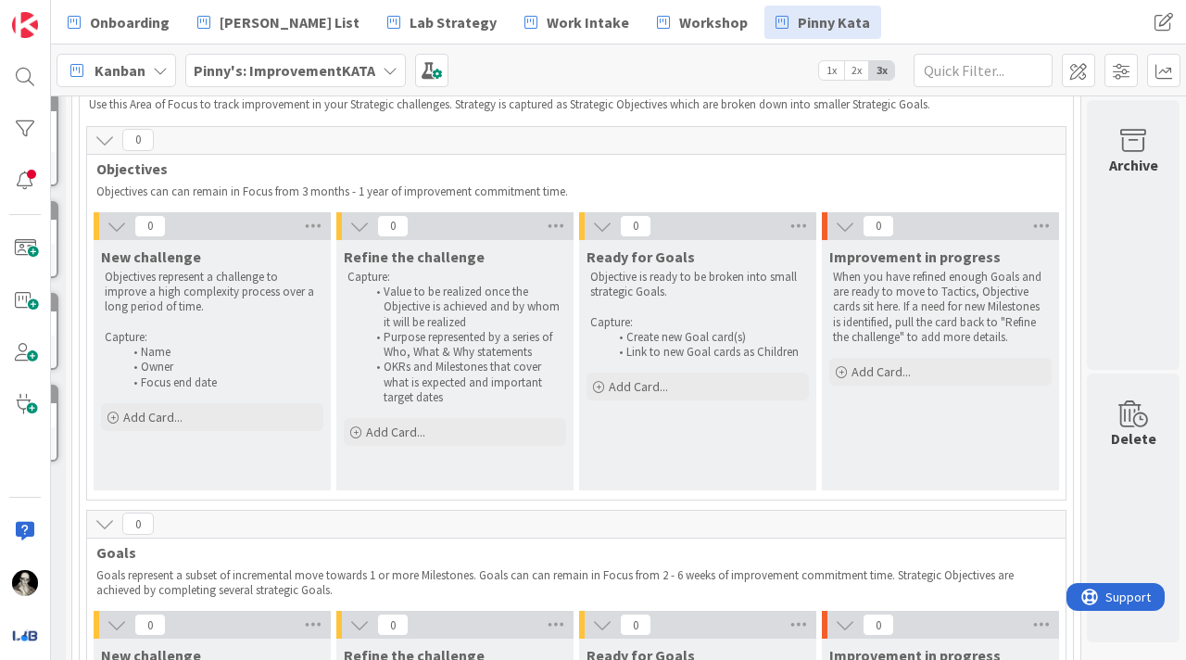
scroll to position [0, 229]
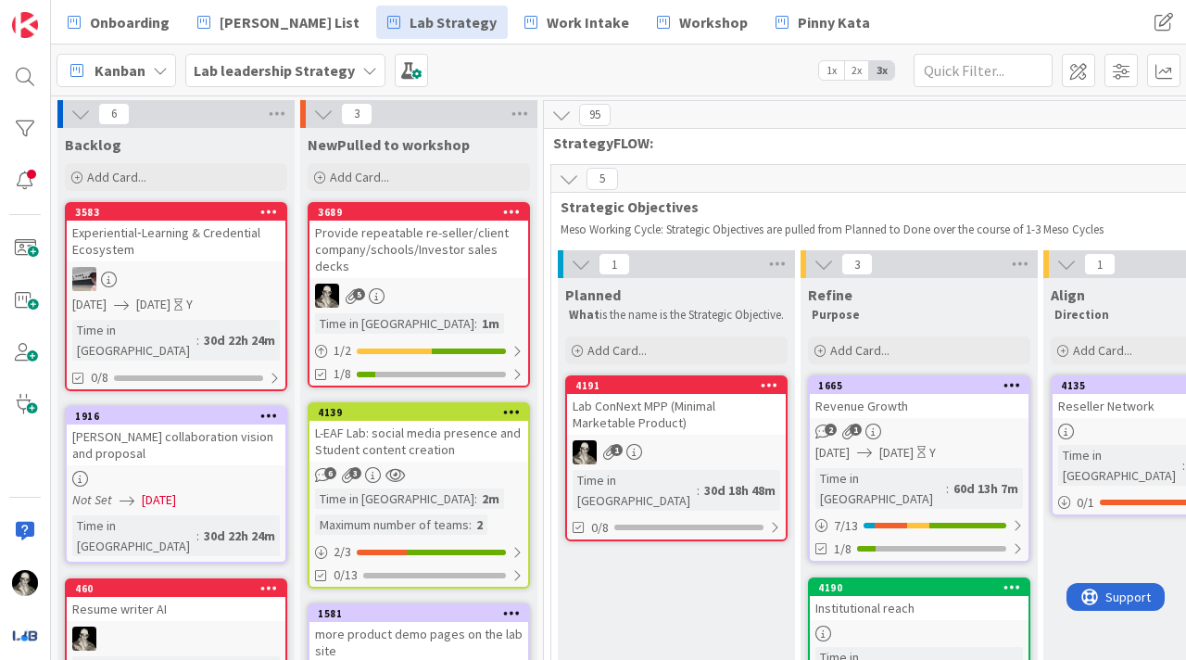
scroll to position [450, 2421]
